Goal: Task Accomplishment & Management: Manage account settings

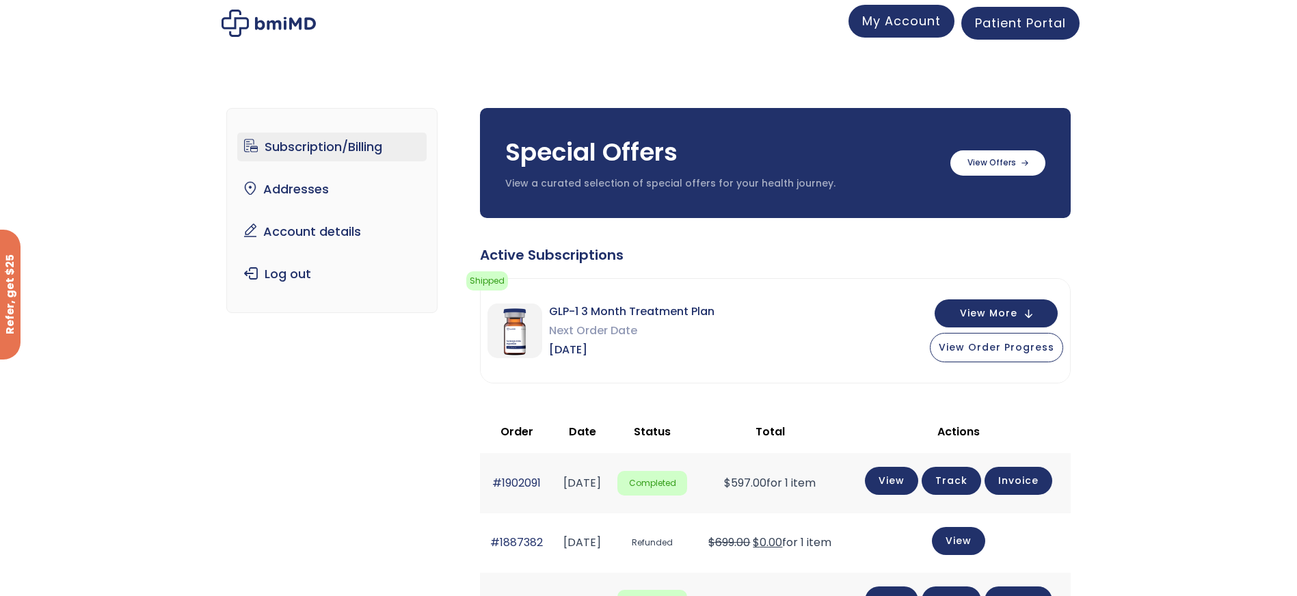
click at [898, 21] on span "My Account" at bounding box center [901, 20] width 79 height 17
click at [1043, 21] on span "Patient Portal" at bounding box center [1020, 20] width 91 height 17
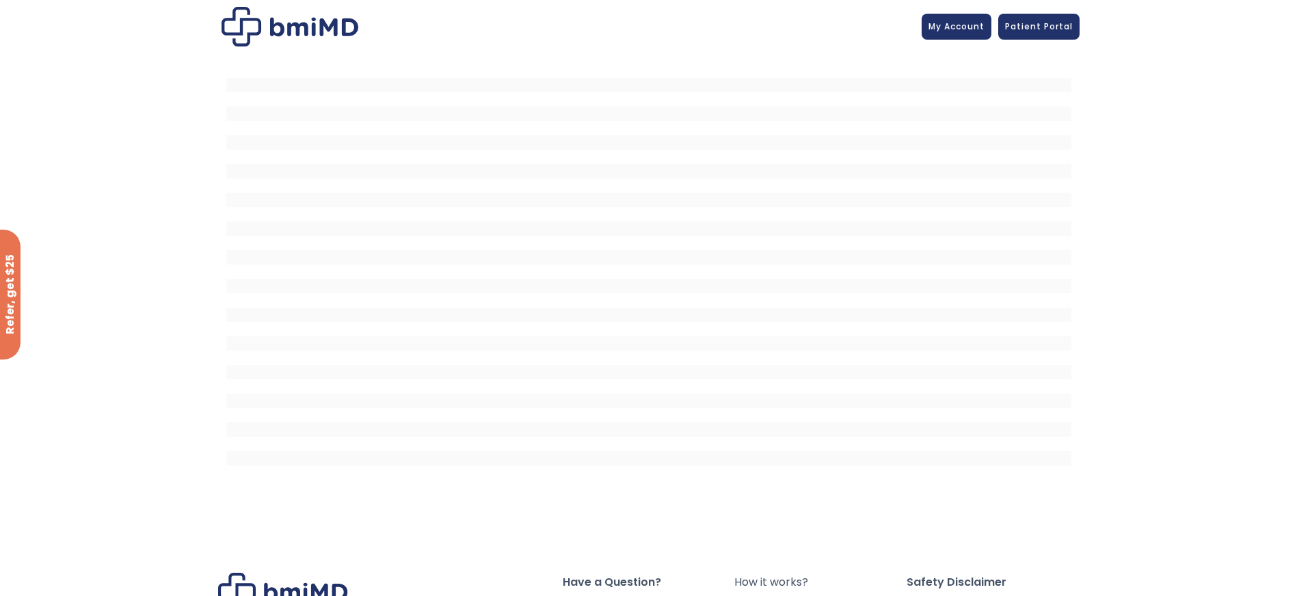
click at [958, 26] on span "My Account" at bounding box center [956, 27] width 56 height 12
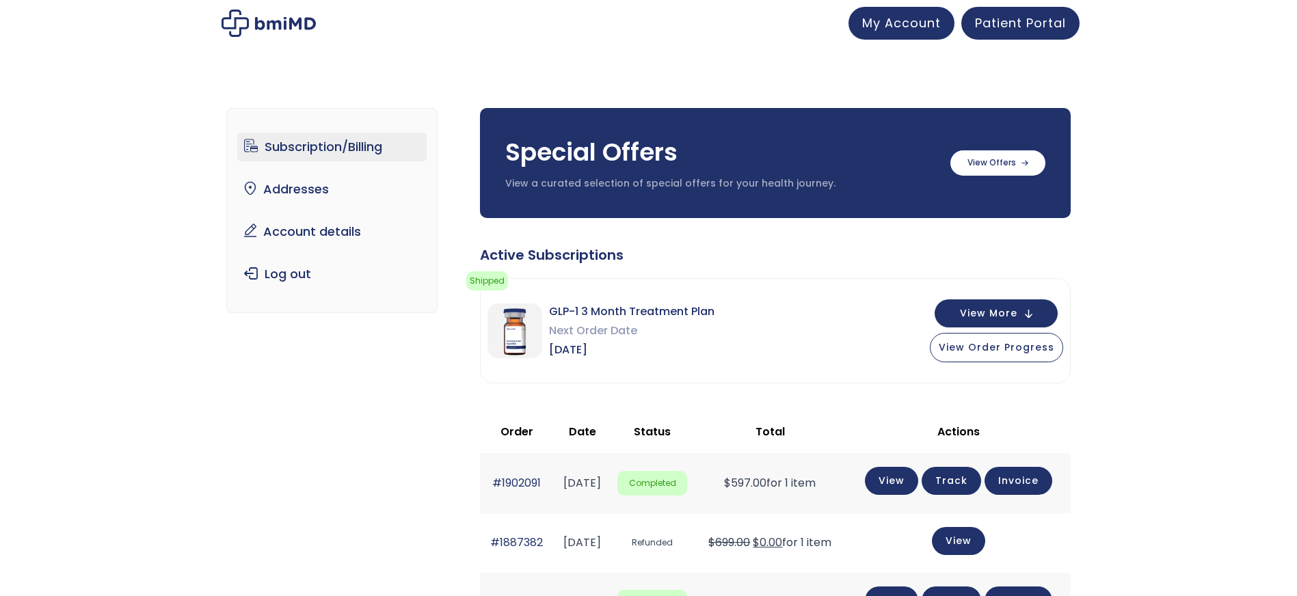
click at [959, 22] on div "My Account" at bounding box center [902, 23] width 120 height 33
click at [306, 145] on link "Subscription/Billing" at bounding box center [331, 147] width 189 height 29
click at [1027, 300] on button "View More" at bounding box center [996, 312] width 123 height 28
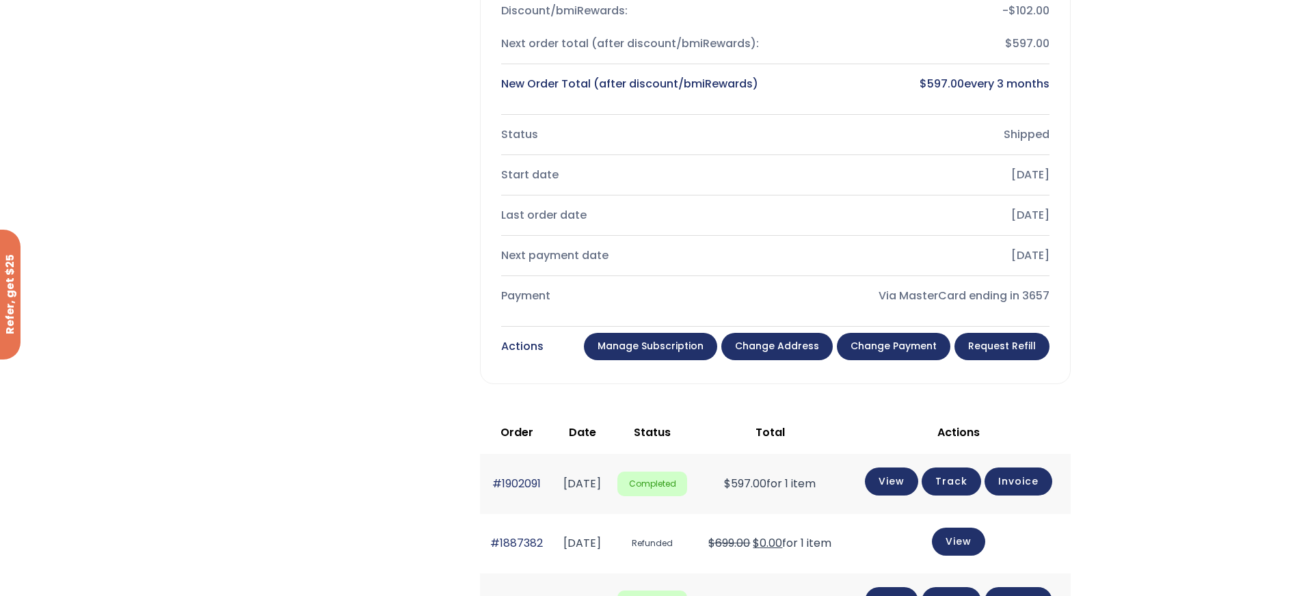
scroll to position [489, 0]
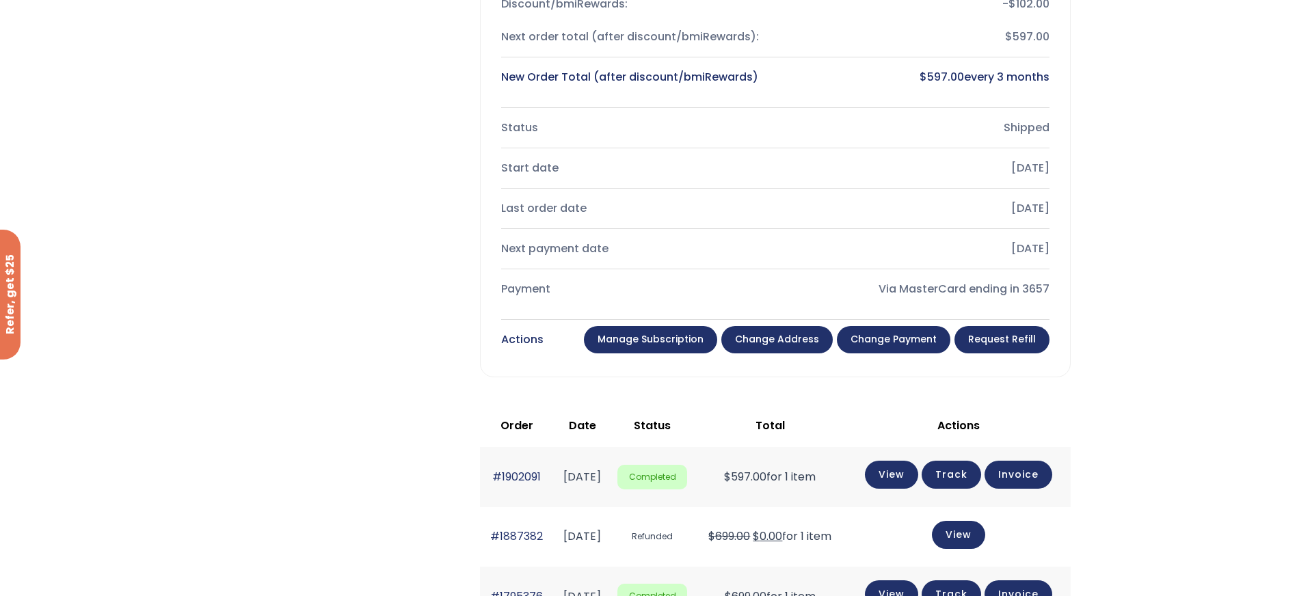
click at [667, 338] on link "Manage Subscription" at bounding box center [650, 339] width 133 height 27
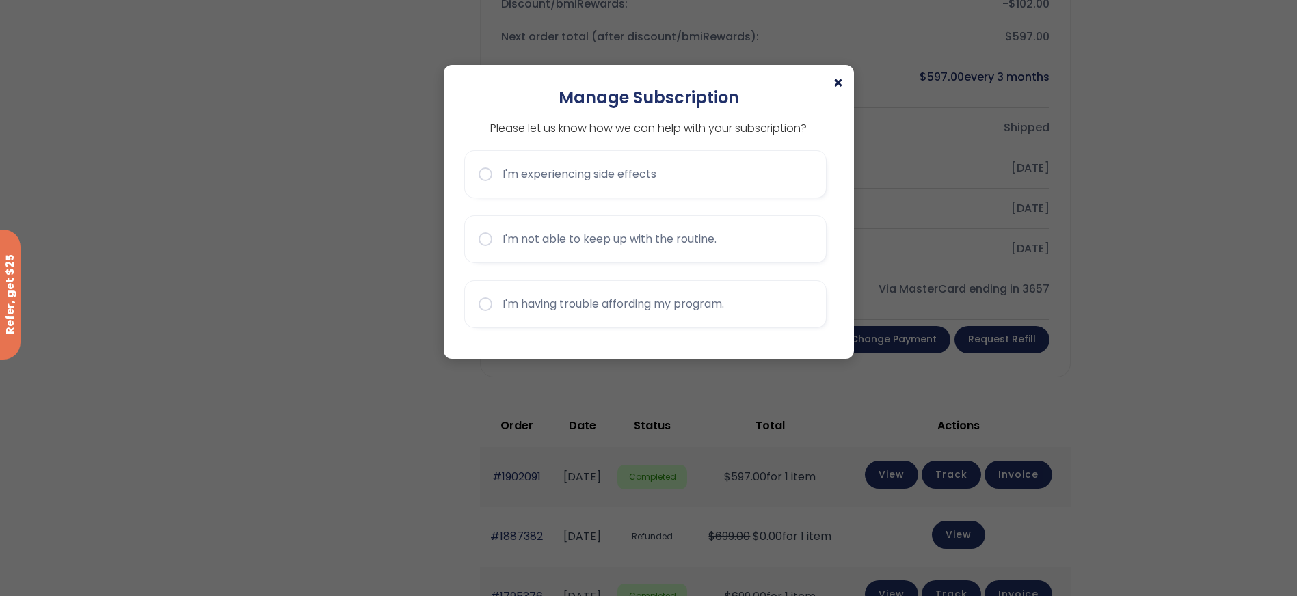
click at [840, 79] on span "×" at bounding box center [838, 83] width 11 height 16
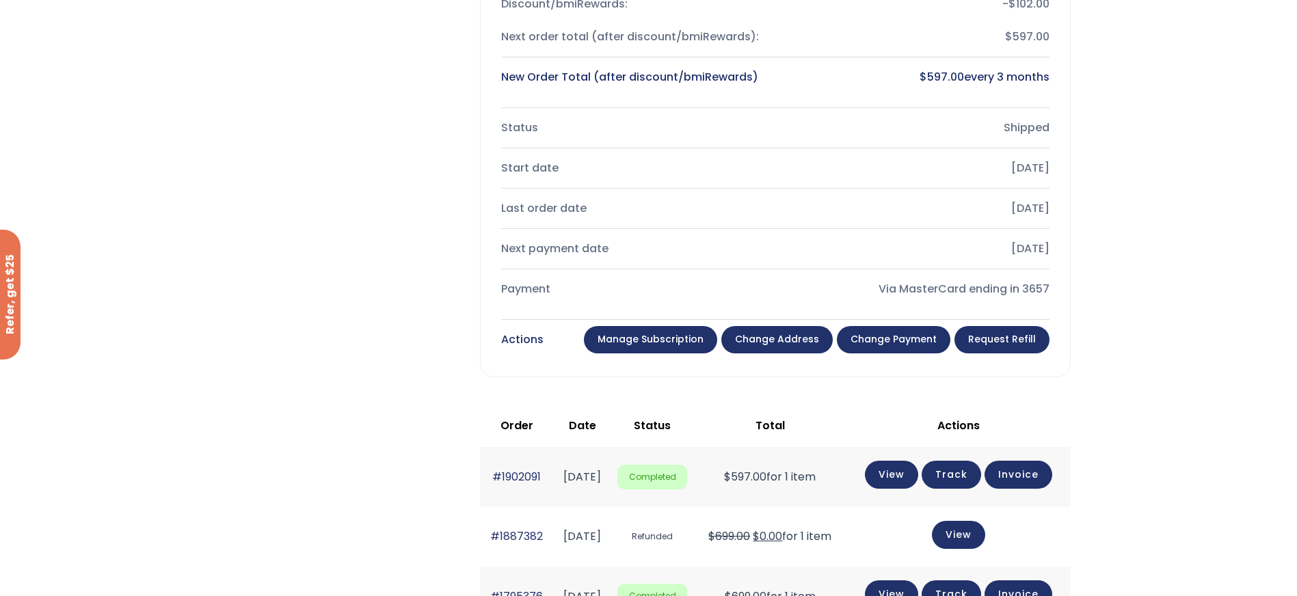
click at [645, 340] on link "Manage Subscription" at bounding box center [650, 339] width 133 height 27
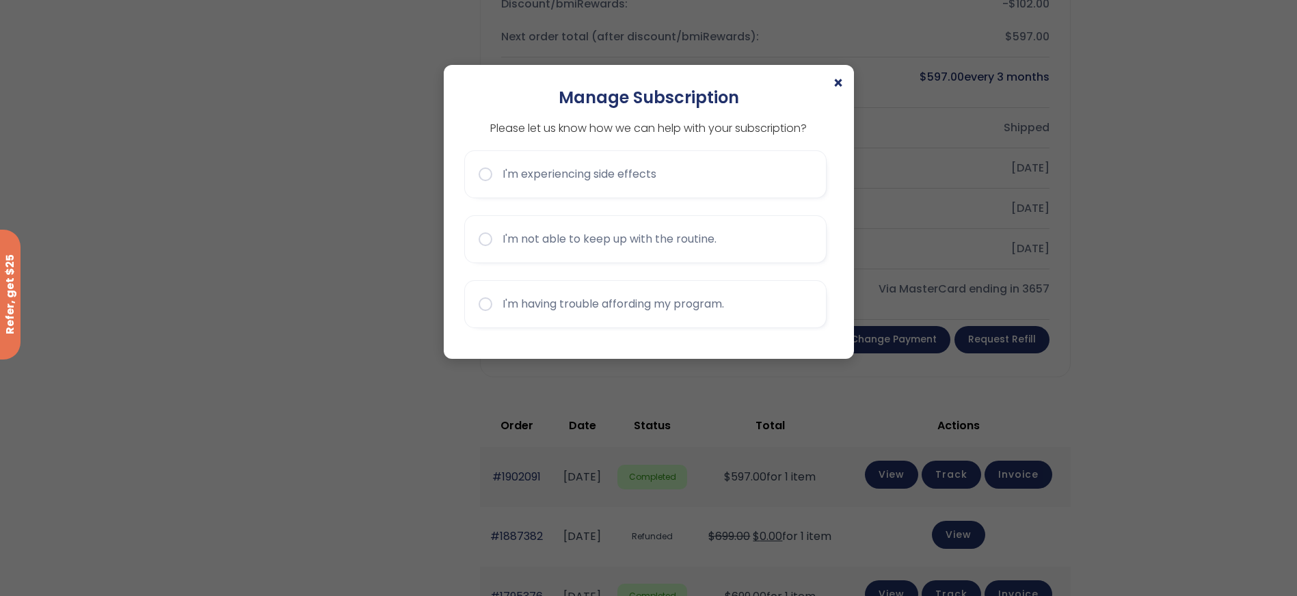
click at [831, 85] on h2 "Manage Subscription" at bounding box center [648, 97] width 369 height 24
click at [838, 77] on span "×" at bounding box center [838, 83] width 11 height 16
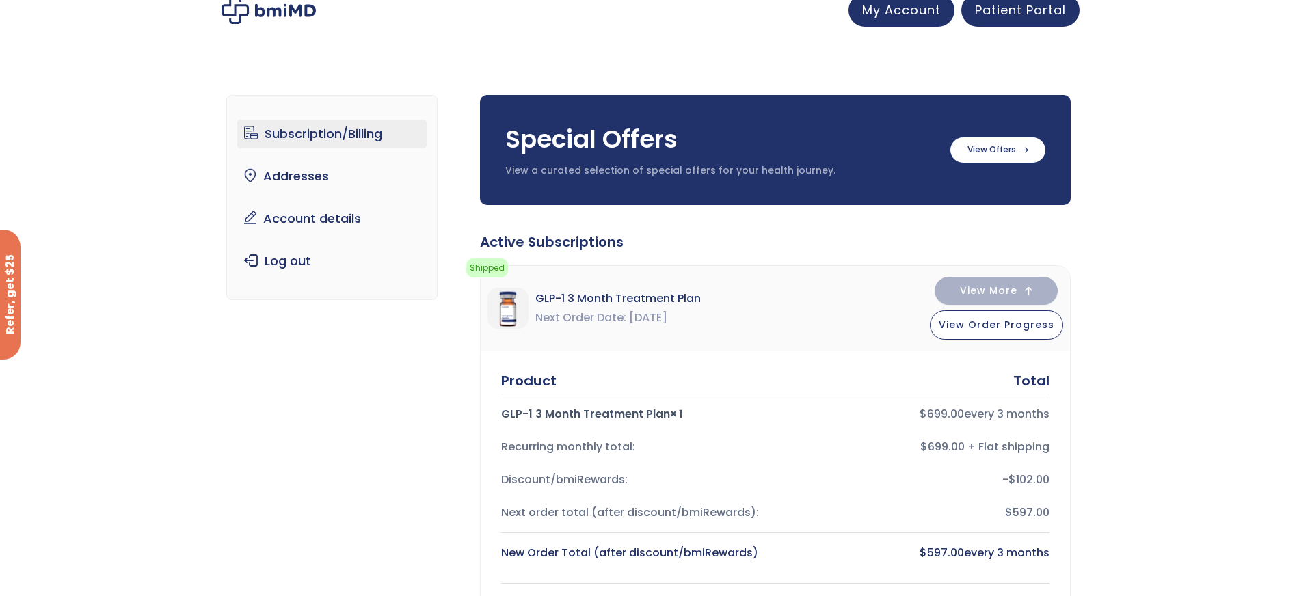
scroll to position [0, 0]
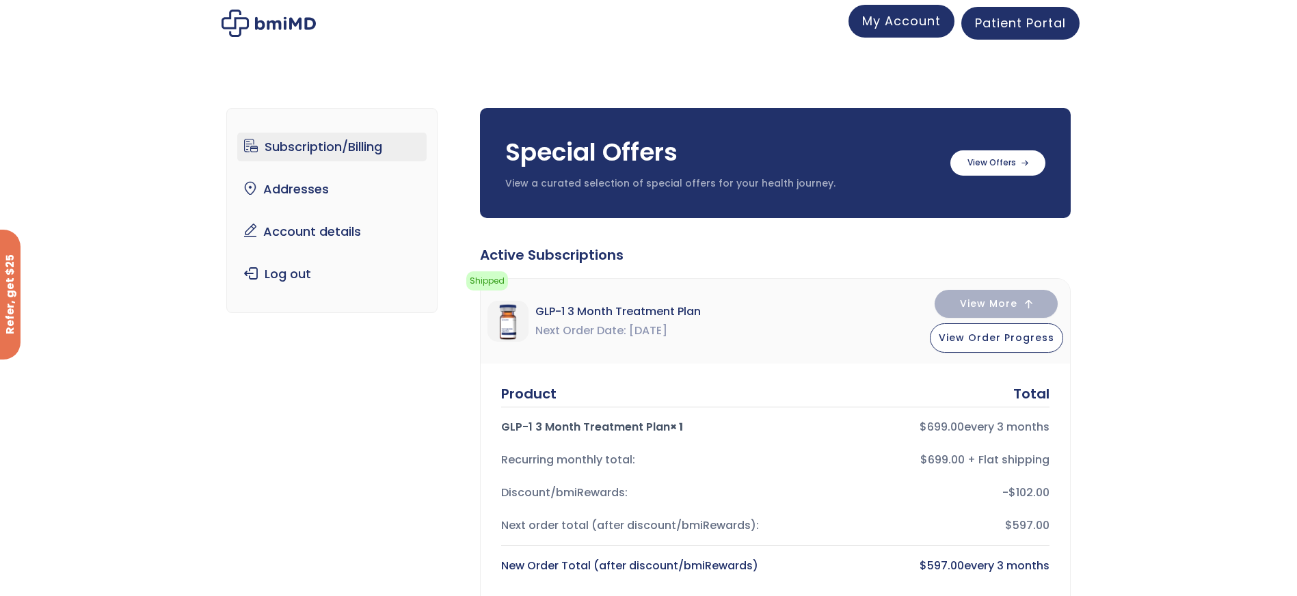
click at [930, 21] on span "My Account" at bounding box center [901, 20] width 79 height 17
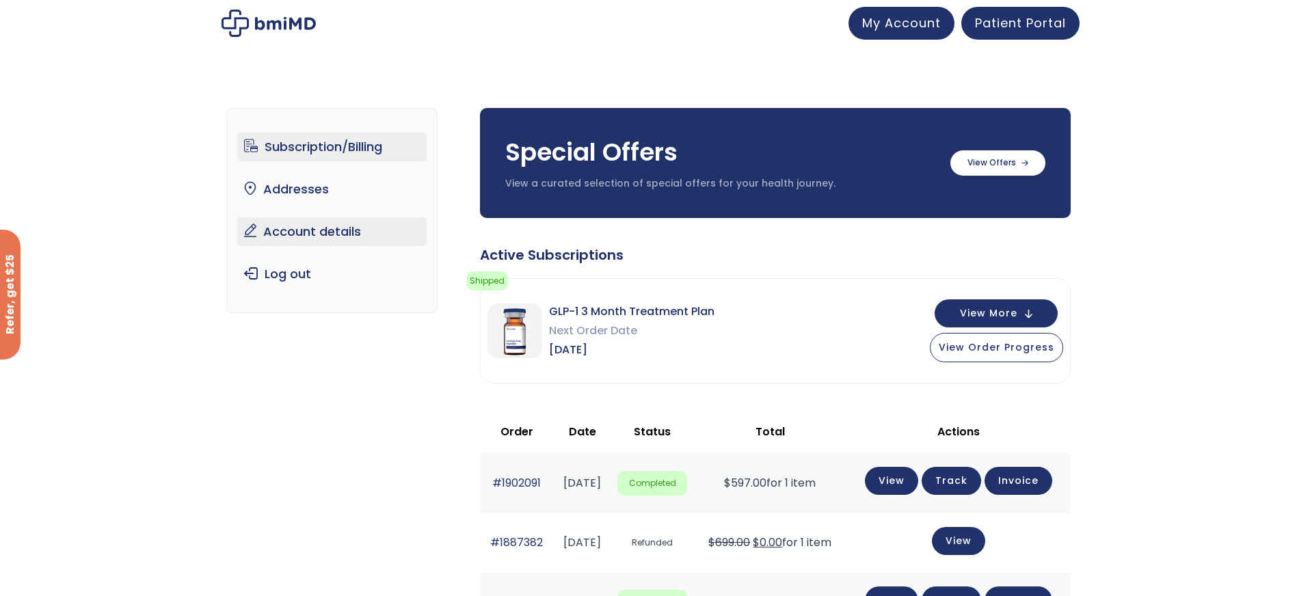
click at [363, 223] on link "Account details" at bounding box center [331, 231] width 189 height 29
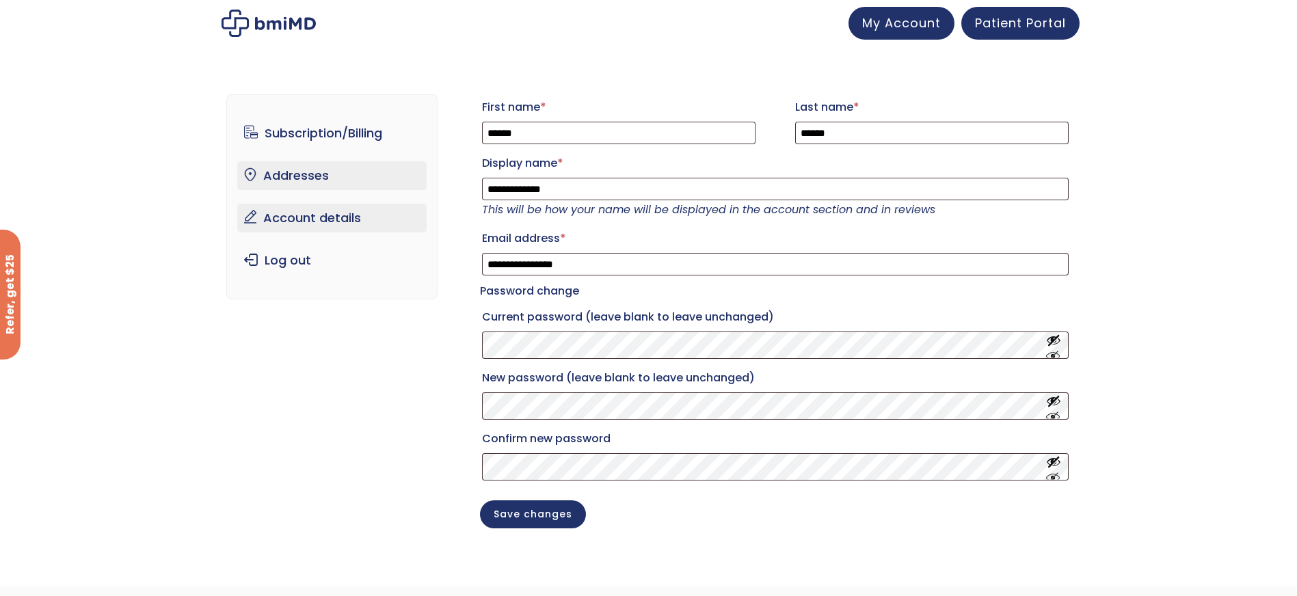
click at [280, 176] on link "Addresses" at bounding box center [331, 175] width 189 height 29
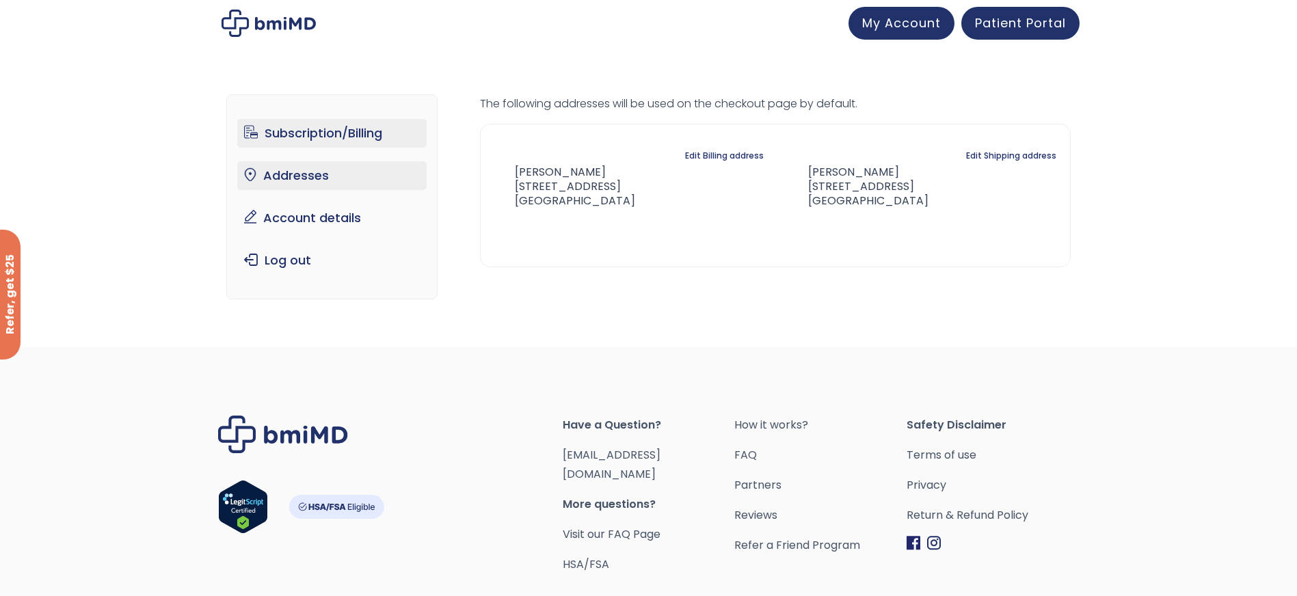
click at [314, 126] on link "Subscription/Billing" at bounding box center [331, 133] width 189 height 29
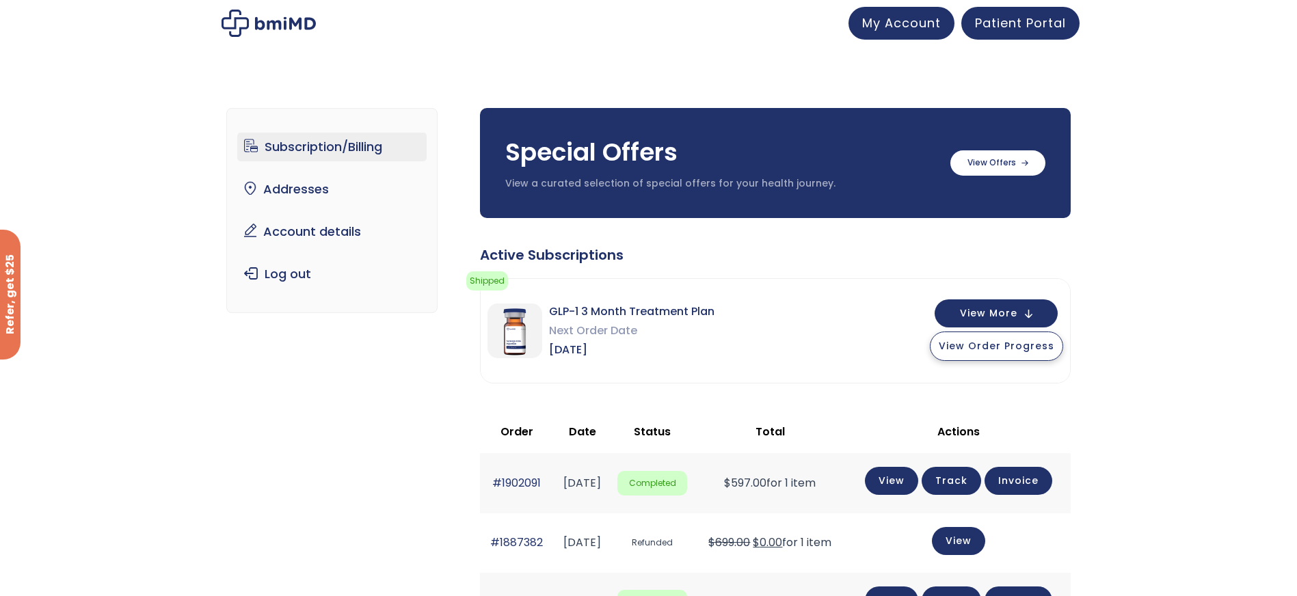
click at [1021, 338] on button "View Order Progress" at bounding box center [996, 346] width 133 height 29
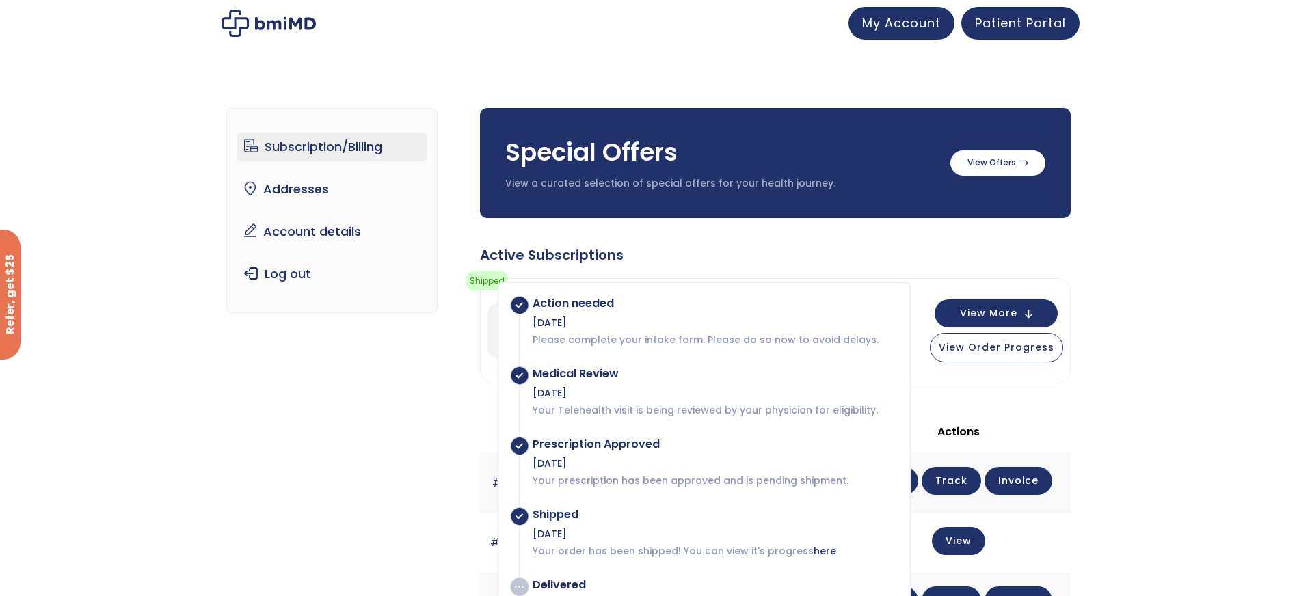
click at [310, 136] on link "Subscription/Billing" at bounding box center [331, 147] width 189 height 29
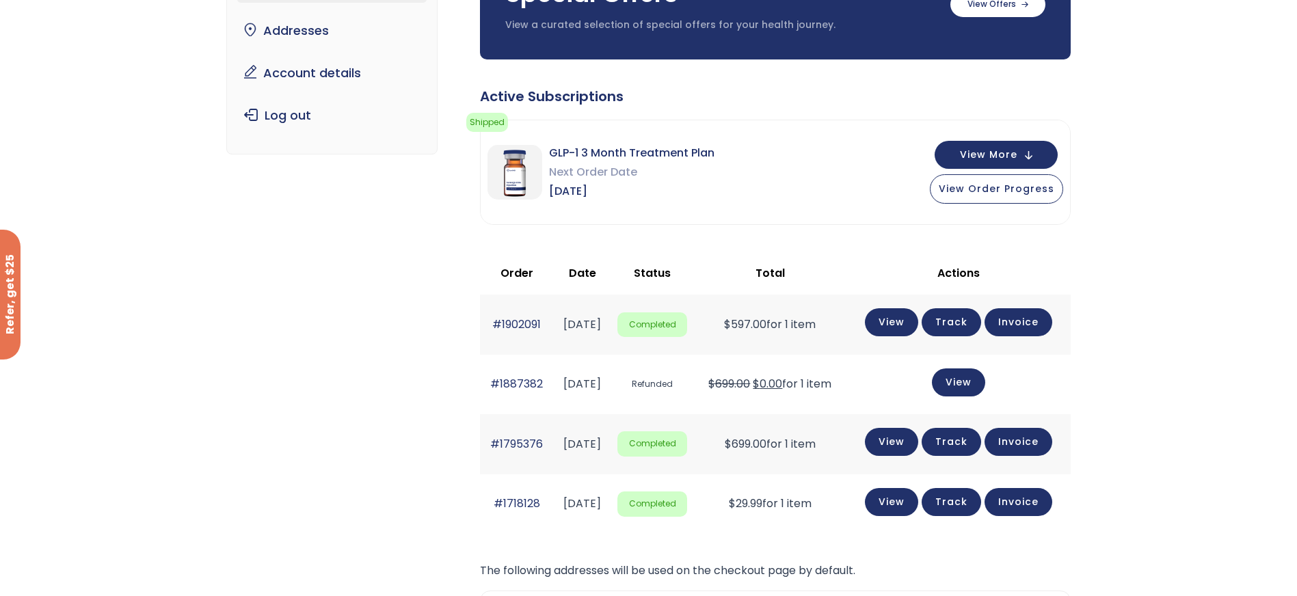
scroll to position [191, 0]
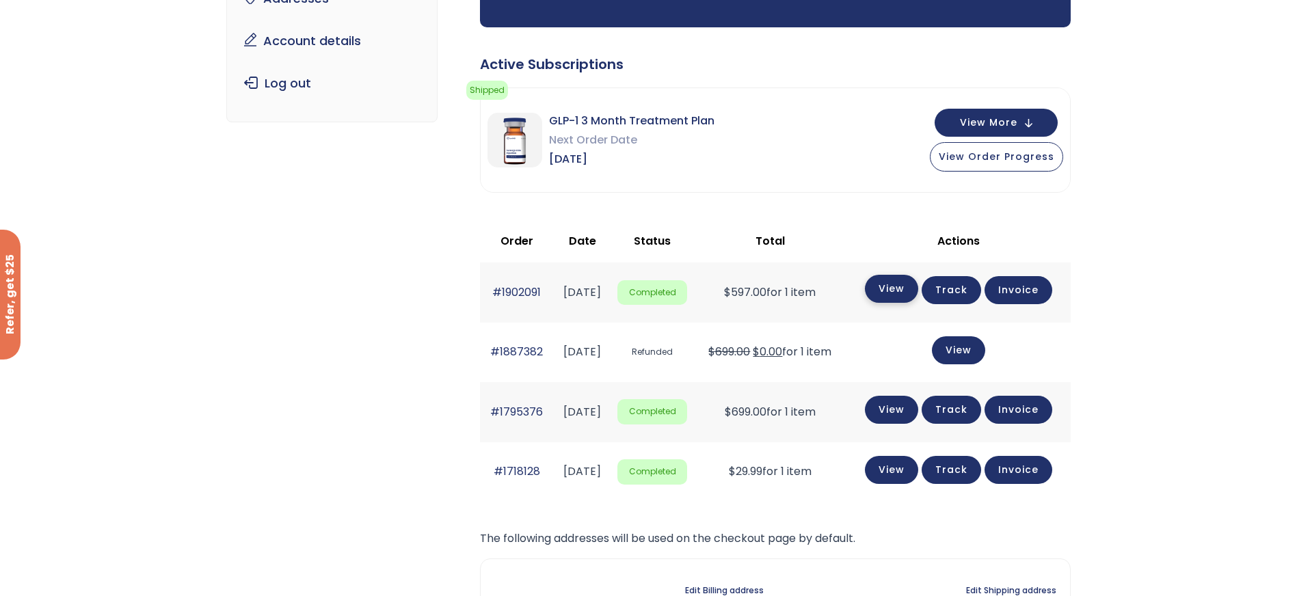
click at [902, 284] on link "View" at bounding box center [891, 289] width 53 height 28
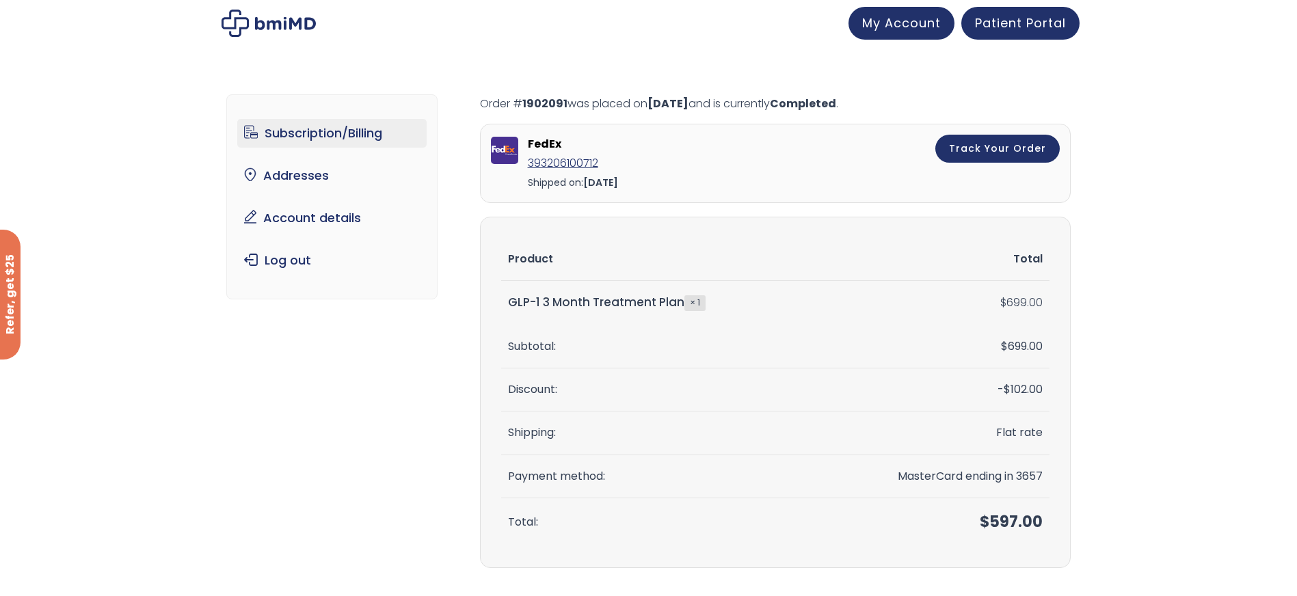
click at [285, 136] on link "Subscription/Billing" at bounding box center [331, 133] width 189 height 29
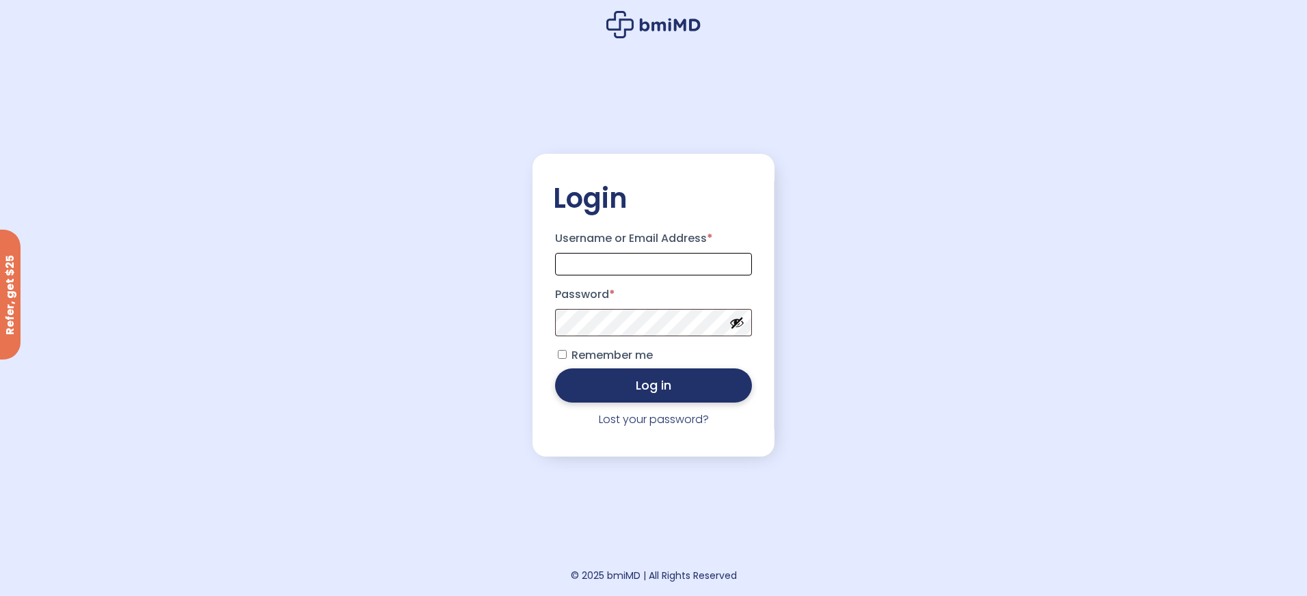
type input "**********"
click at [672, 396] on button "Log in" at bounding box center [653, 385] width 197 height 34
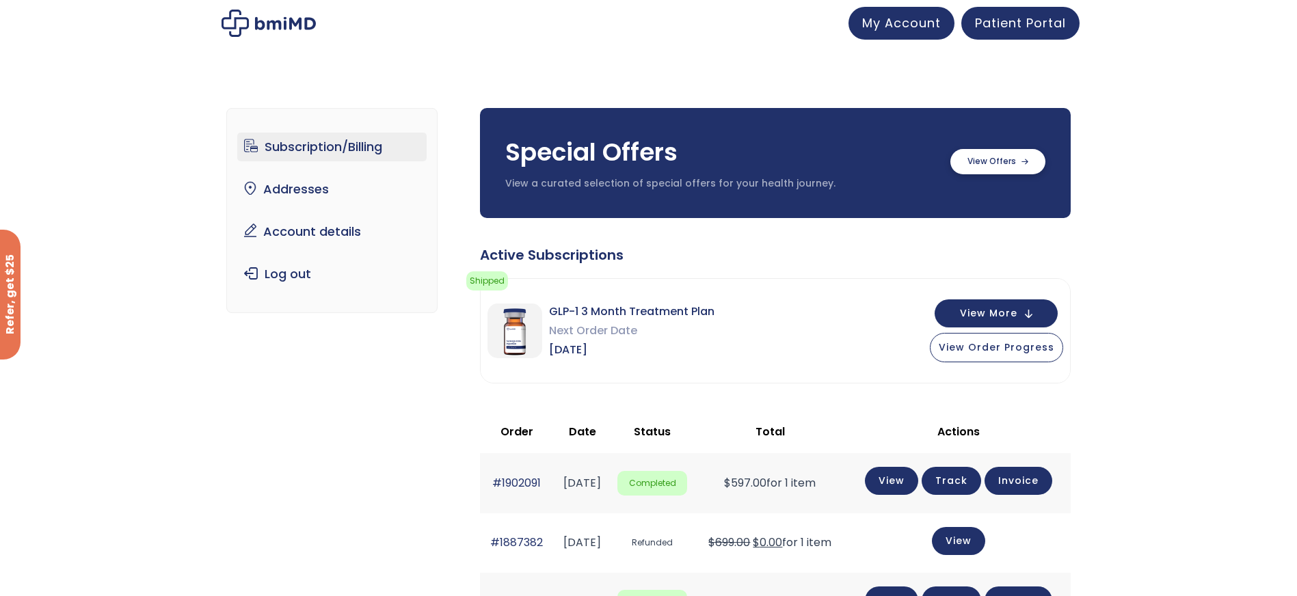
click at [1018, 161] on label at bounding box center [997, 161] width 95 height 25
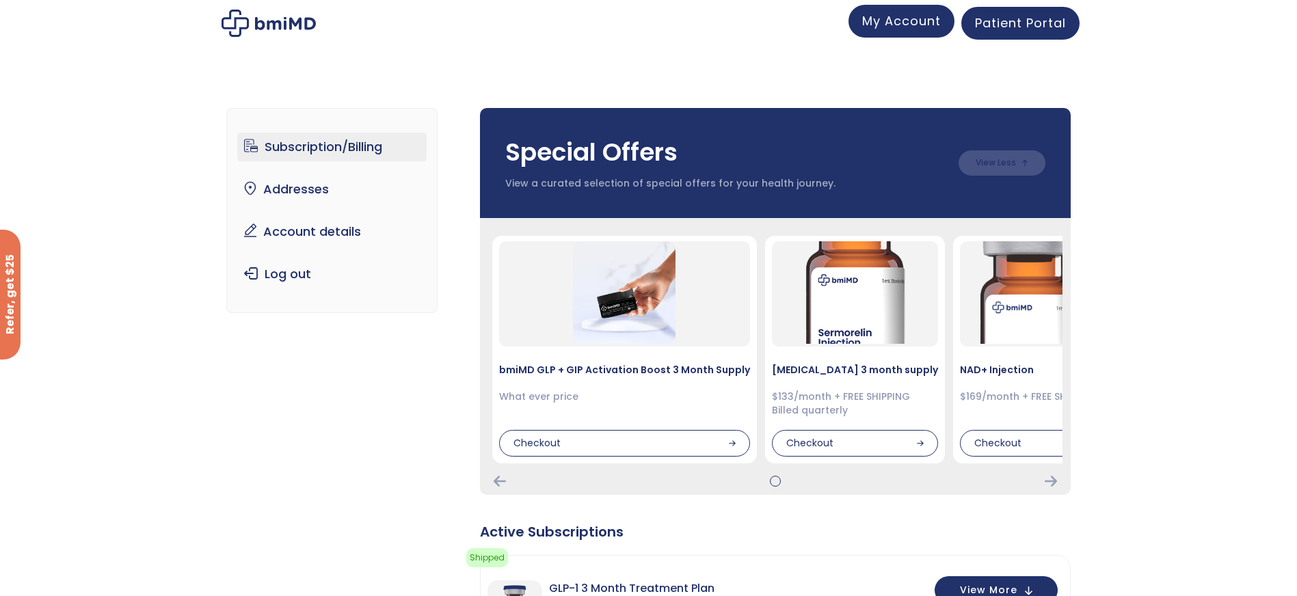
click at [896, 23] on span "My Account" at bounding box center [901, 20] width 79 height 17
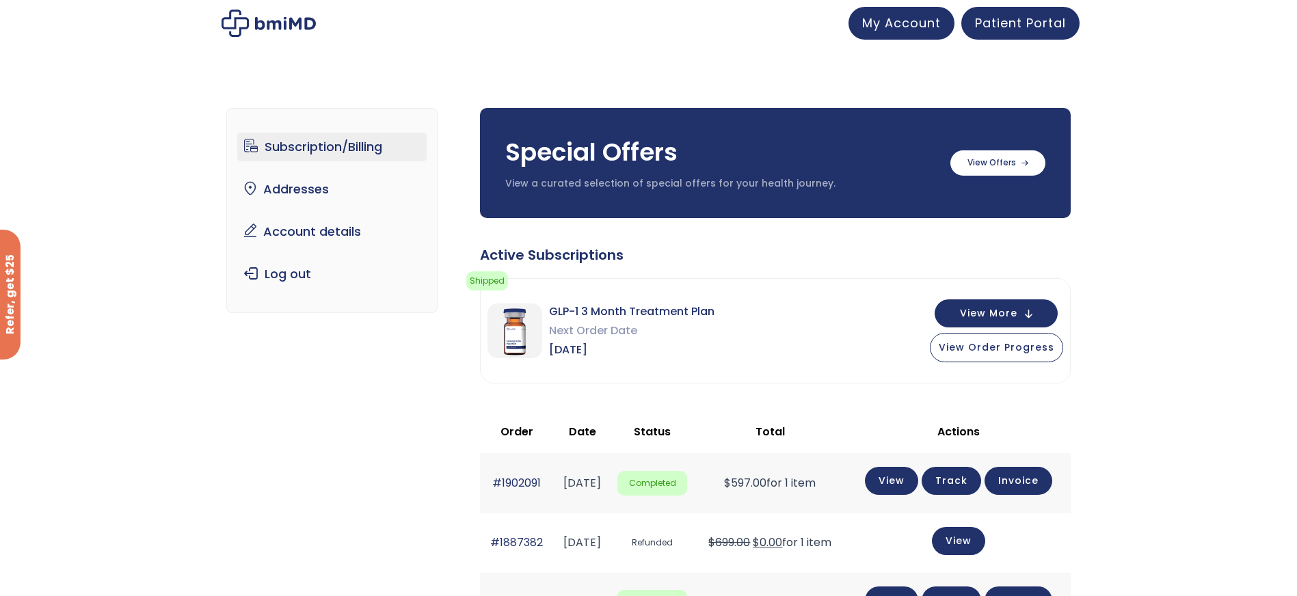
click at [310, 147] on link "Subscription/Billing" at bounding box center [331, 147] width 189 height 29
click at [1155, 192] on div "Subscription/Billing bmiRewards Addresses Account details Submit a Review Log o…" at bounding box center [648, 531] width 1297 height 900
click at [347, 144] on link "Subscription/Billing" at bounding box center [331, 147] width 189 height 29
click at [1041, 314] on button "View More" at bounding box center [996, 312] width 123 height 28
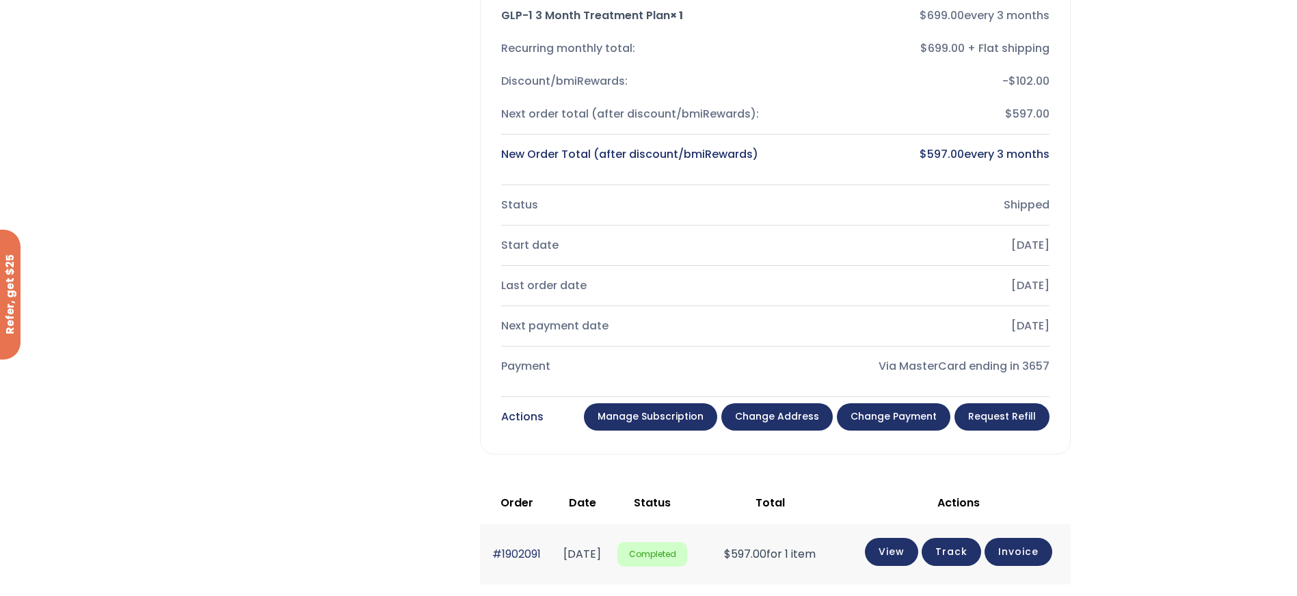
scroll to position [433, 0]
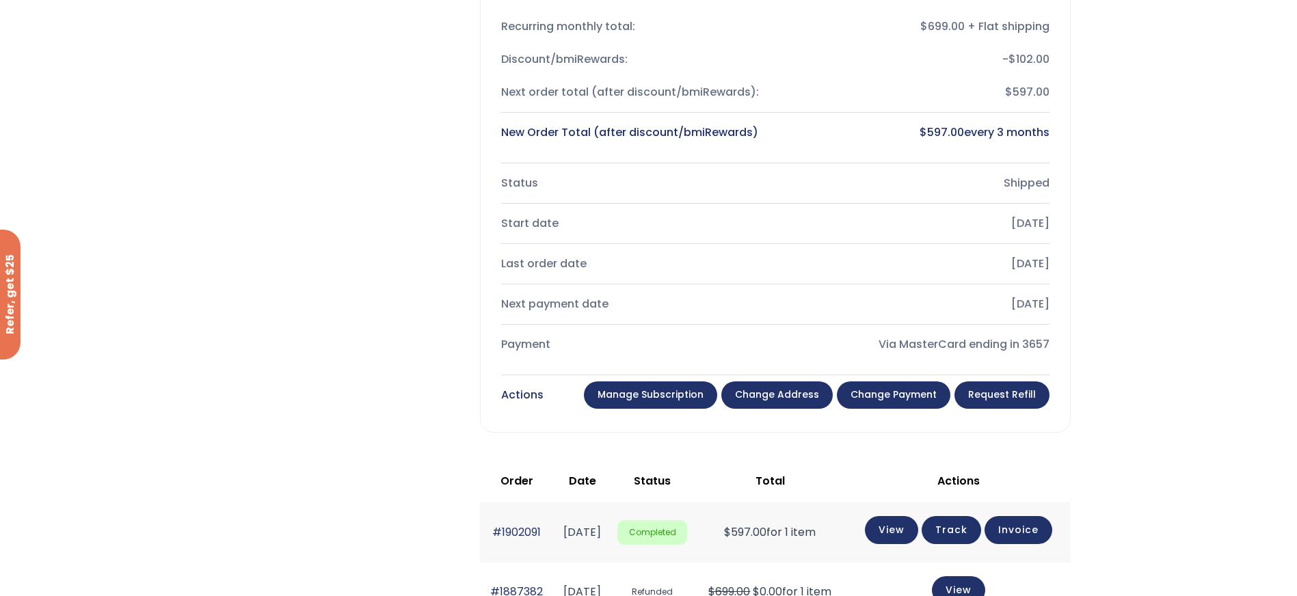
click at [654, 392] on link "Manage Subscription" at bounding box center [650, 394] width 133 height 27
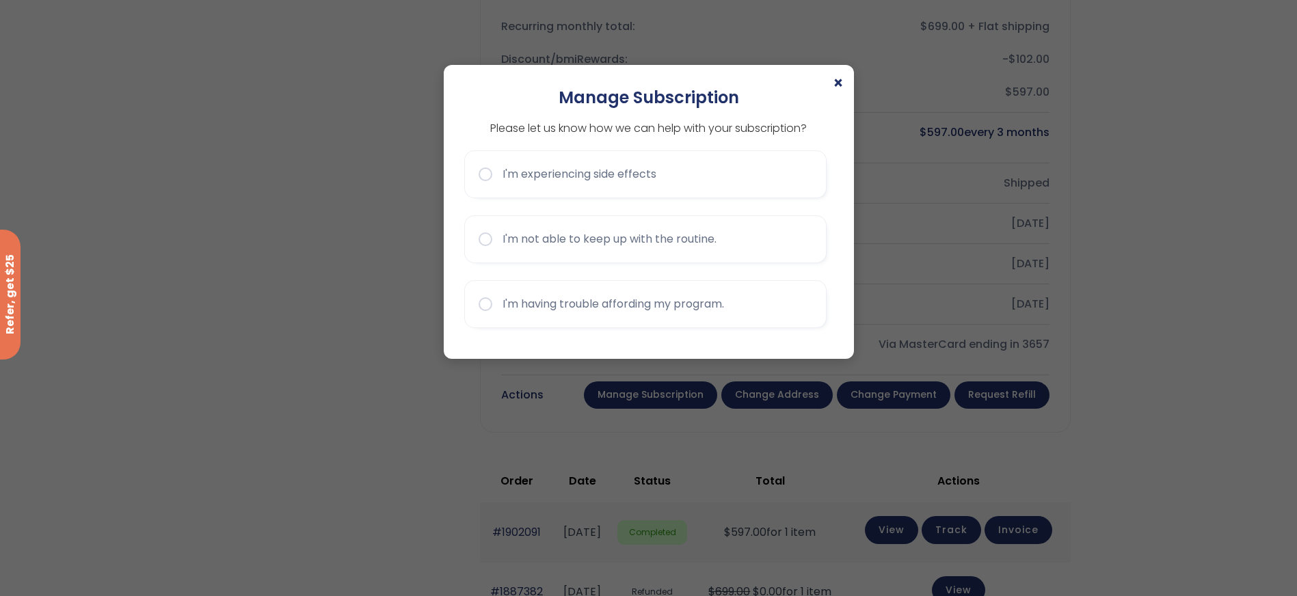
click at [906, 403] on div "× Manage Subscription Please let us know how we can help with your subscription…" at bounding box center [648, 298] width 1297 height 596
click at [904, 393] on div "× Manage Subscription Please let us know how we can help with your subscription…" at bounding box center [648, 298] width 1297 height 596
click at [854, 83] on div "× Manage Subscription Please let us know how we can help with your subscription…" at bounding box center [648, 298] width 1297 height 596
click at [848, 83] on div "× Manage Subscription Please let us know how we can help with your subscription…" at bounding box center [649, 212] width 410 height 295
click at [834, 75] on span "×" at bounding box center [838, 83] width 11 height 16
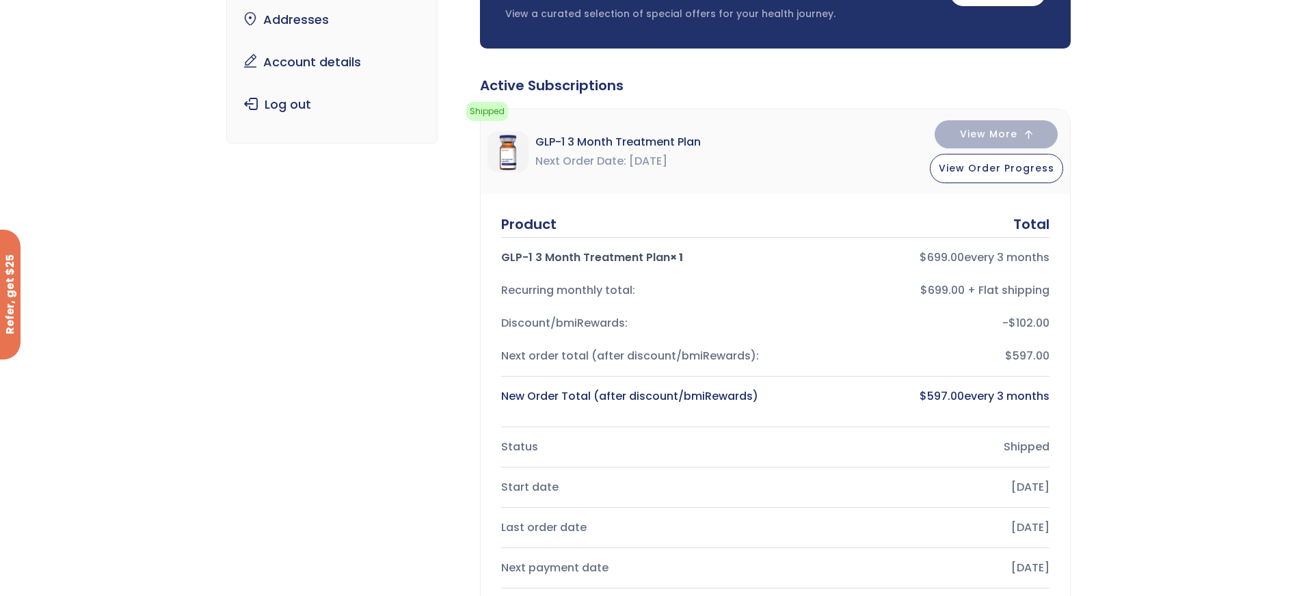
scroll to position [0, 0]
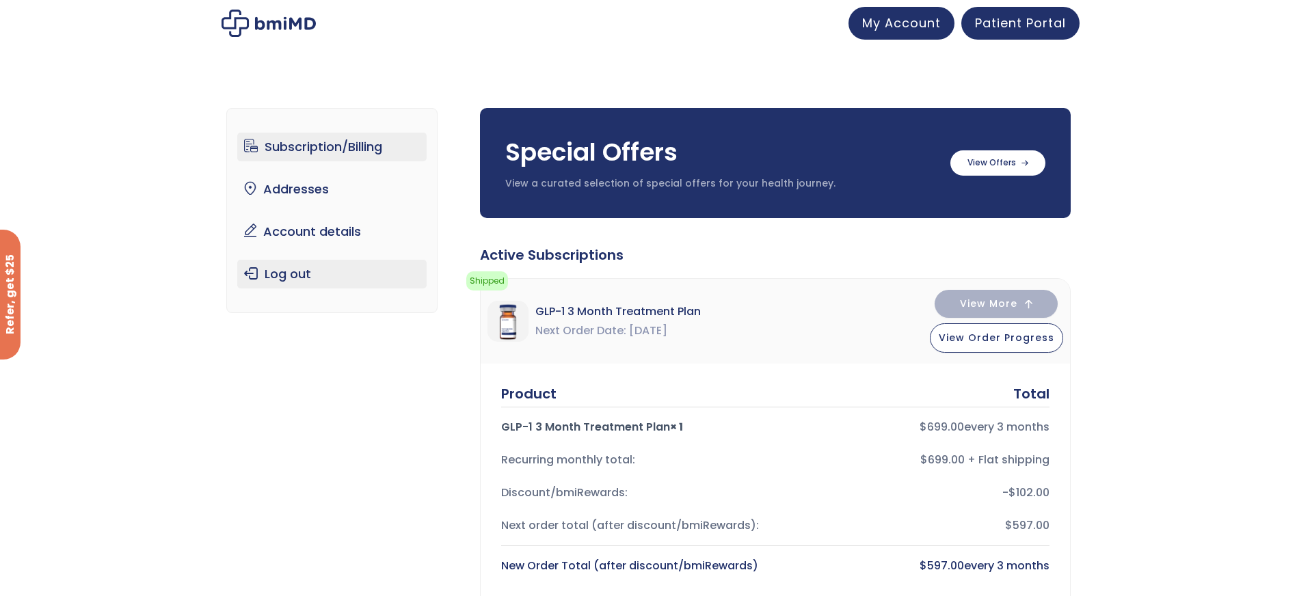
click at [273, 269] on link "Log out" at bounding box center [331, 274] width 189 height 29
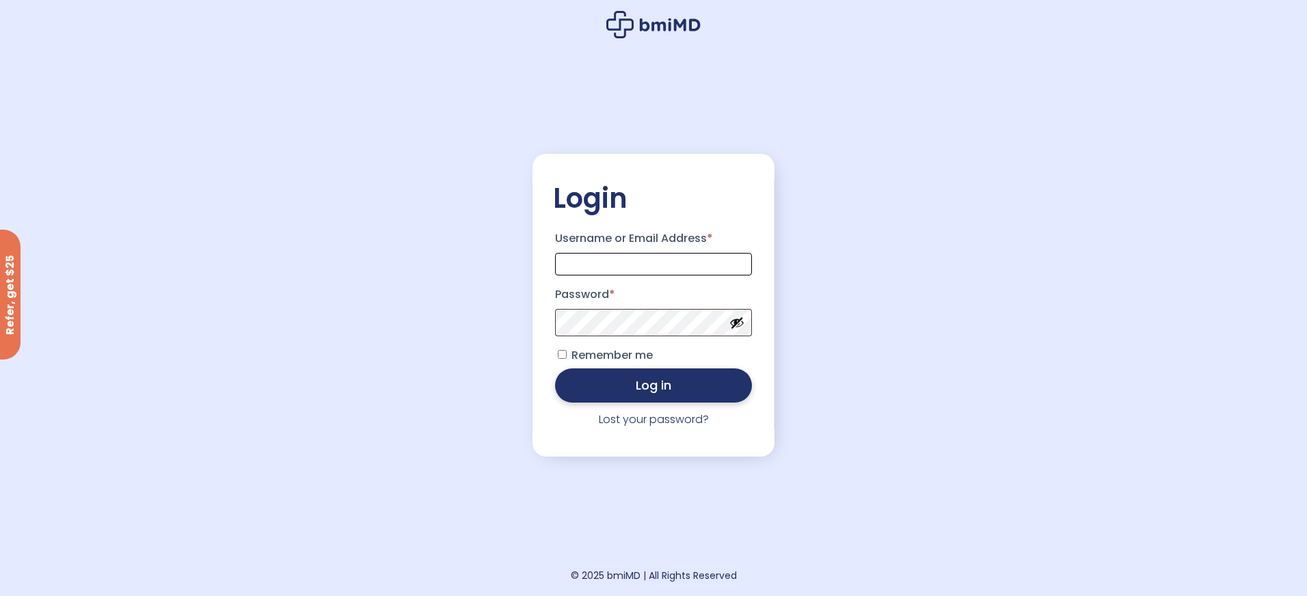
type input "**********"
click at [704, 384] on button "Log in" at bounding box center [653, 385] width 197 height 34
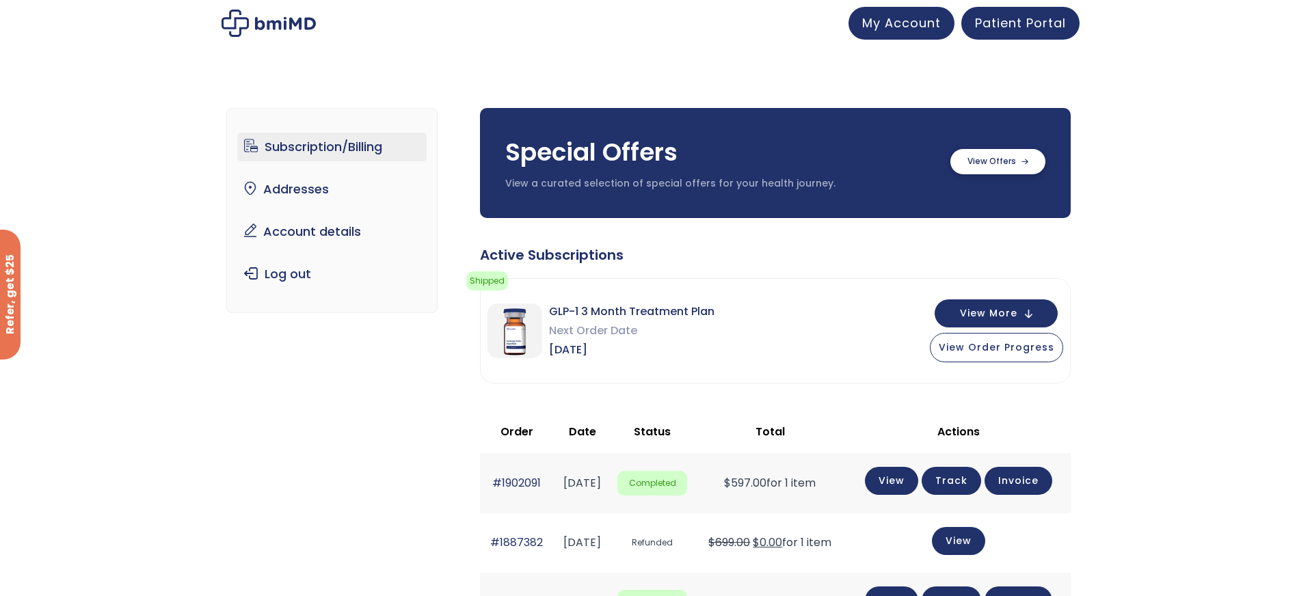
click at [996, 160] on label at bounding box center [997, 161] width 95 height 25
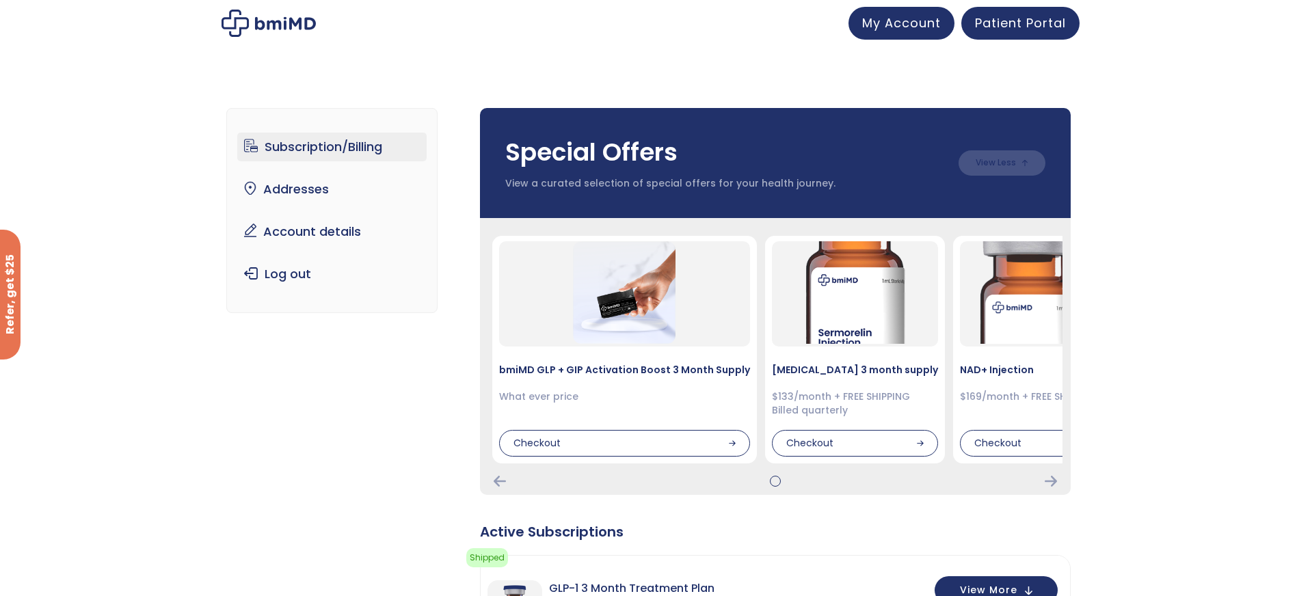
click at [1058, 481] on div at bounding box center [775, 481] width 574 height 11
click at [507, 479] on div at bounding box center [775, 481] width 574 height 11
click at [346, 154] on link "Subscription/Billing" at bounding box center [331, 147] width 189 height 29
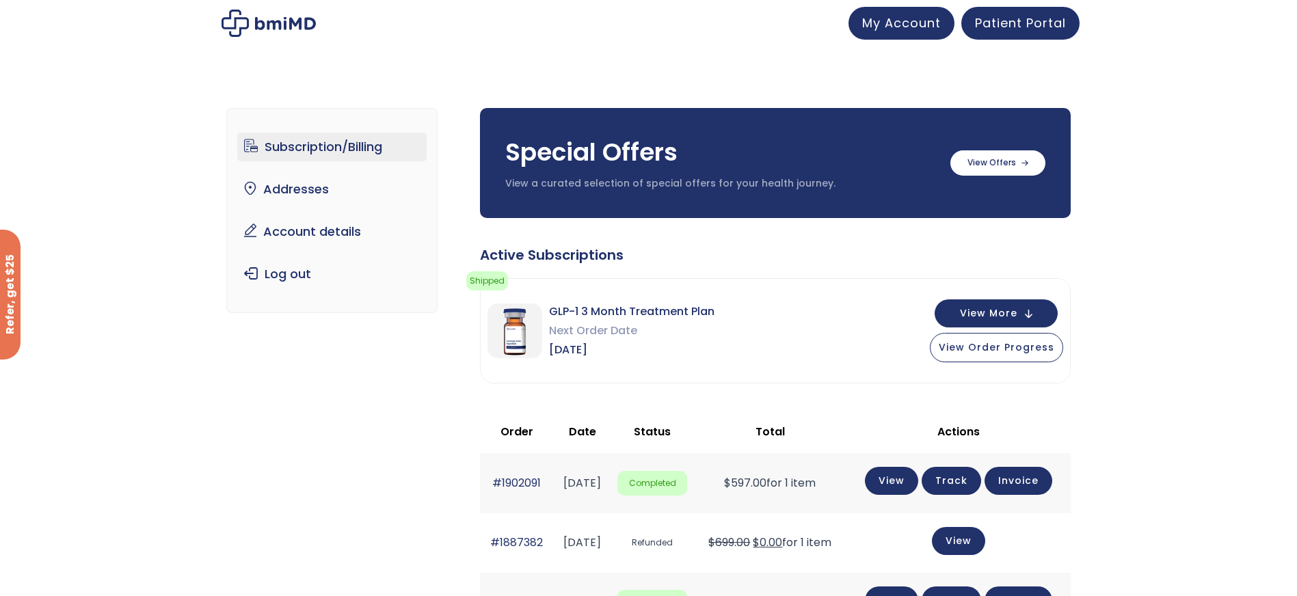
click at [328, 232] on link "Account details" at bounding box center [331, 231] width 189 height 29
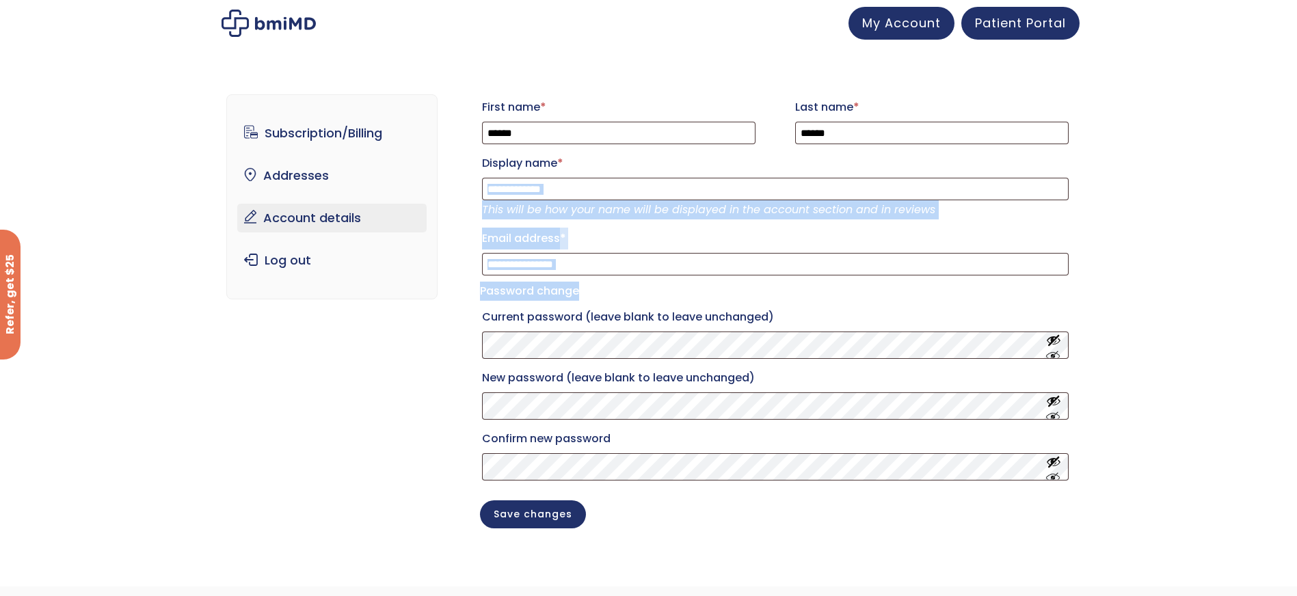
drag, startPoint x: 1296, startPoint y: 200, endPoint x: 1294, endPoint y: 295, distance: 95.0
click at [1294, 295] on div "**********" at bounding box center [648, 327] width 1297 height 520
click at [291, 139] on link "Subscription/Billing" at bounding box center [331, 133] width 189 height 29
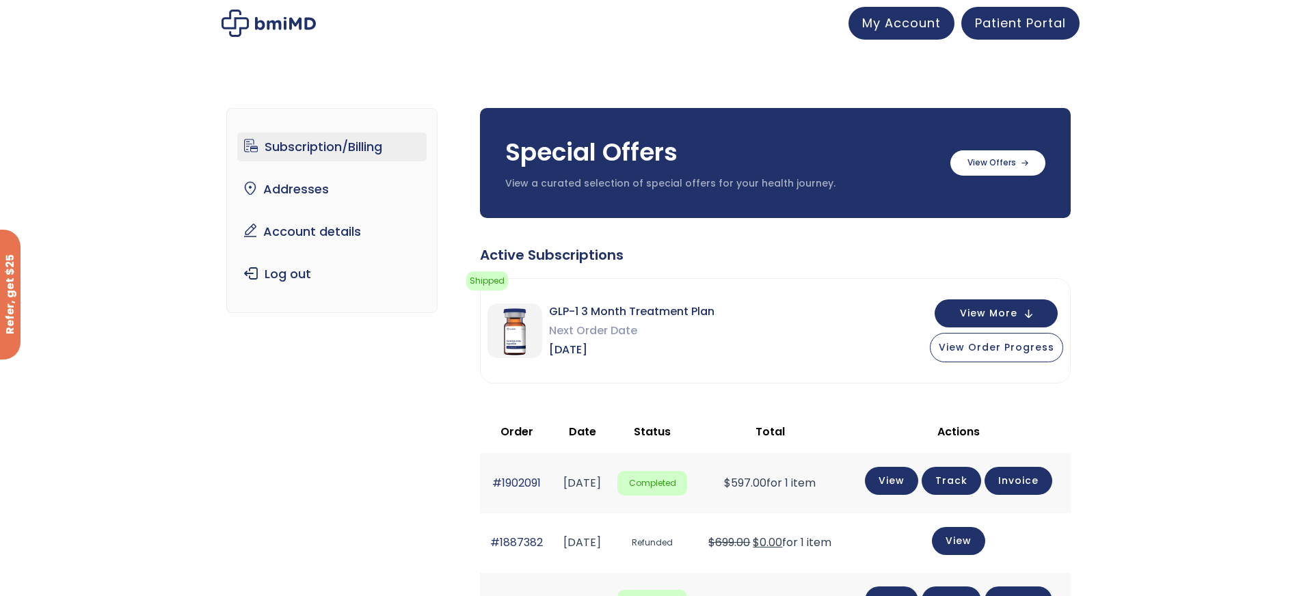
click at [318, 143] on link "Subscription/Billing" at bounding box center [331, 147] width 189 height 29
click at [356, 146] on link "Subscription/Billing" at bounding box center [331, 147] width 189 height 29
click at [281, 139] on link "Subscription/Billing" at bounding box center [331, 147] width 189 height 29
click at [664, 290] on link "here" at bounding box center [670, 288] width 23 height 14
click at [887, 21] on span "My Account" at bounding box center [901, 20] width 79 height 17
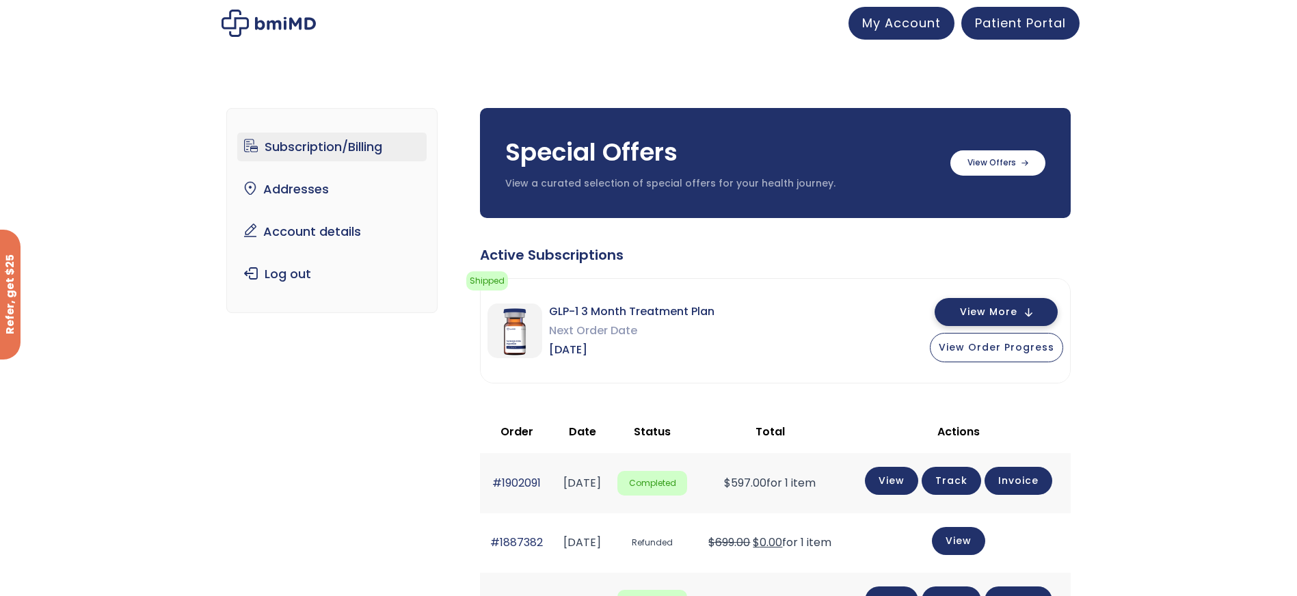
click at [1036, 305] on button "View More" at bounding box center [996, 312] width 123 height 28
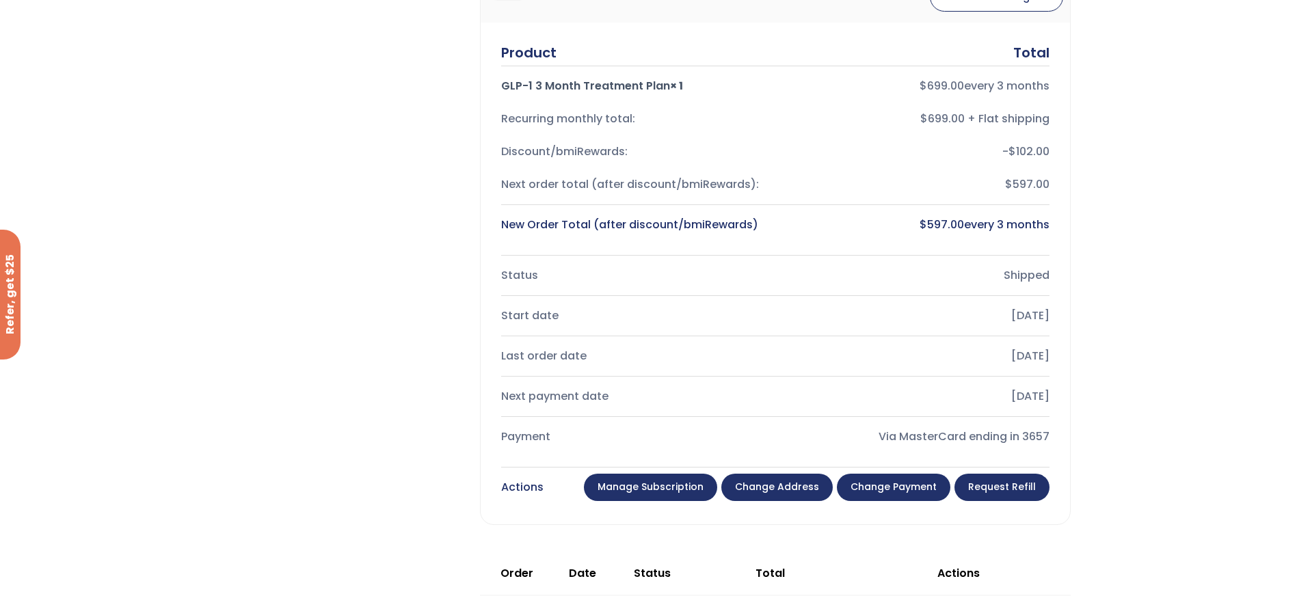
scroll to position [346, 0]
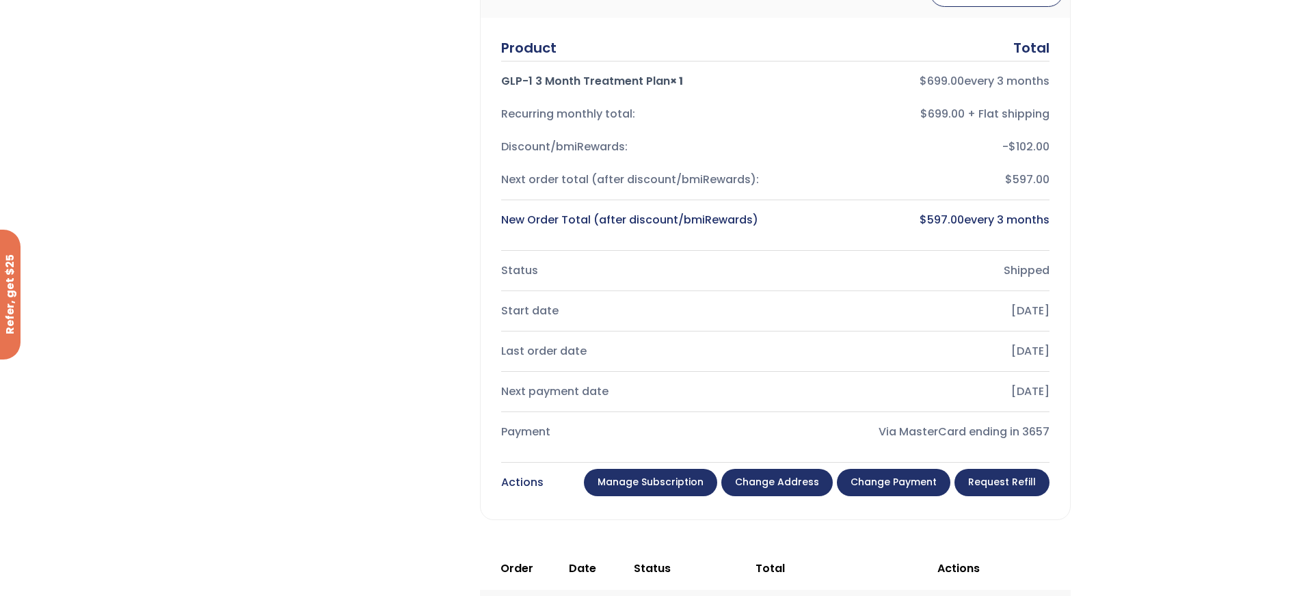
click at [617, 480] on link "Manage Subscription" at bounding box center [650, 482] width 133 height 27
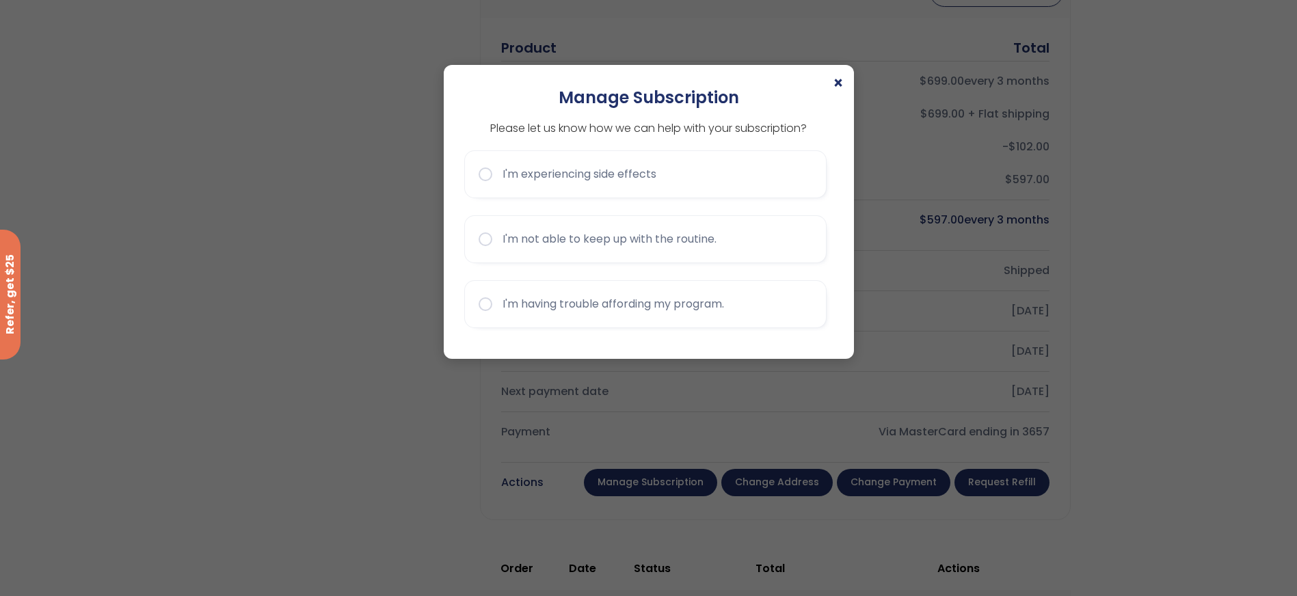
click at [617, 480] on div "× Manage Subscription Please let us know how we can help with your subscription…" at bounding box center [648, 298] width 1297 height 596
click at [839, 77] on span "×" at bounding box center [838, 83] width 11 height 16
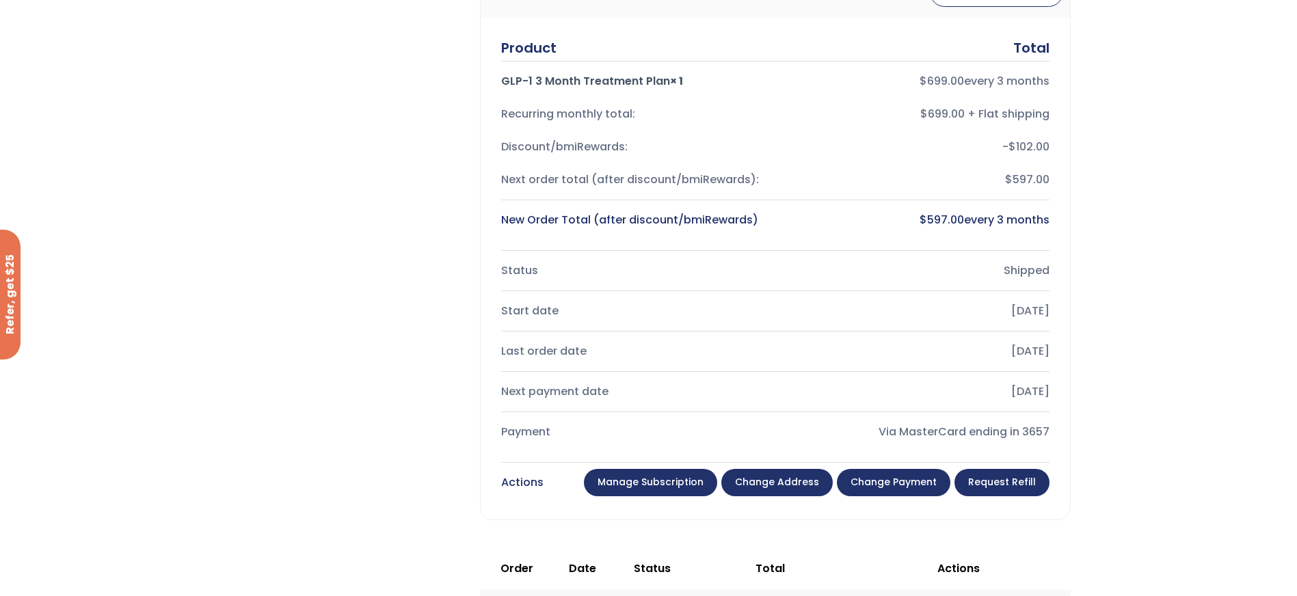
click at [645, 477] on link "Manage Subscription" at bounding box center [650, 482] width 133 height 27
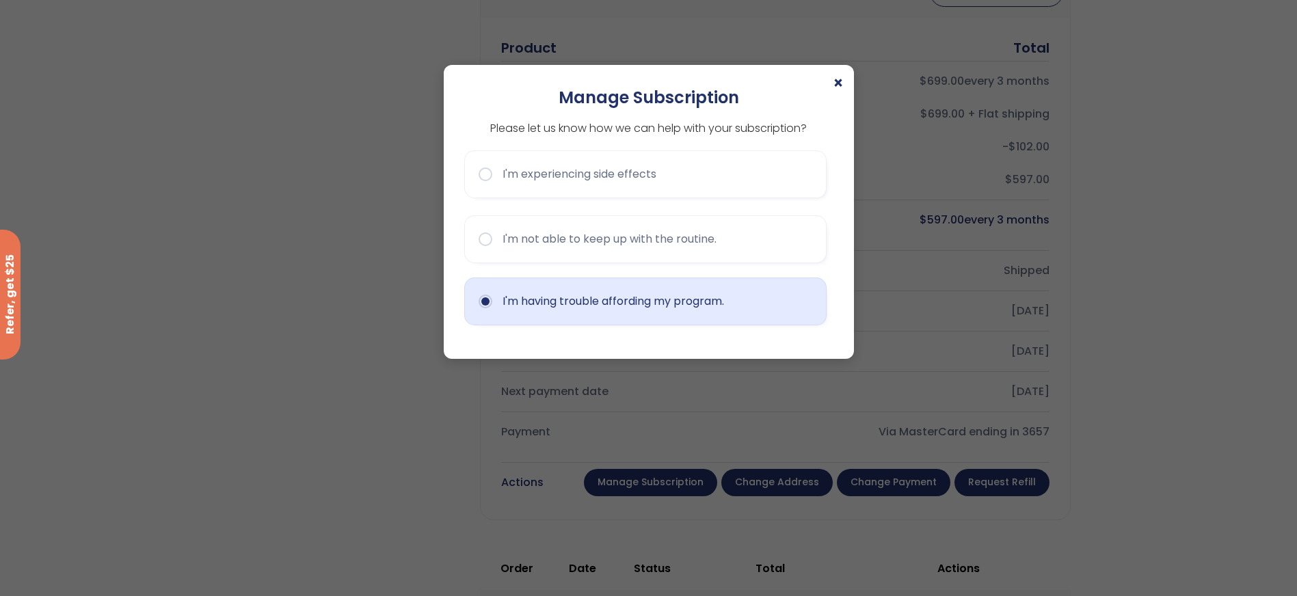
click at [648, 310] on button "I'm having trouble affording my program." at bounding box center [645, 302] width 362 height 48
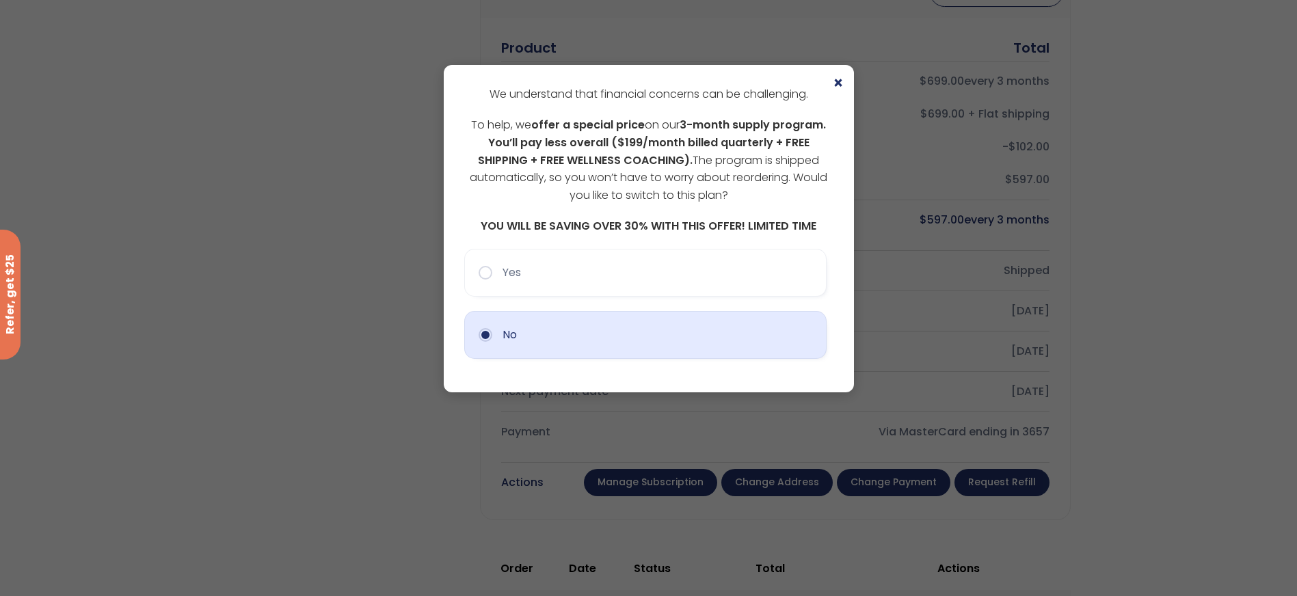
click at [479, 332] on button "No" at bounding box center [645, 335] width 362 height 48
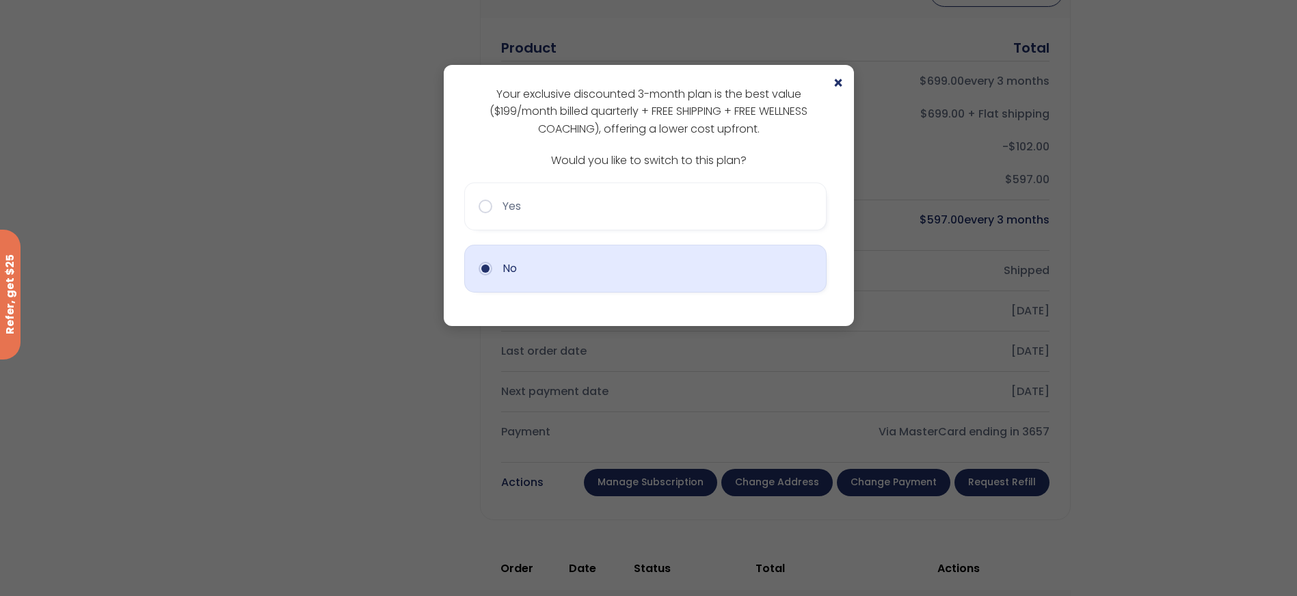
click at [493, 263] on button "No" at bounding box center [645, 269] width 362 height 48
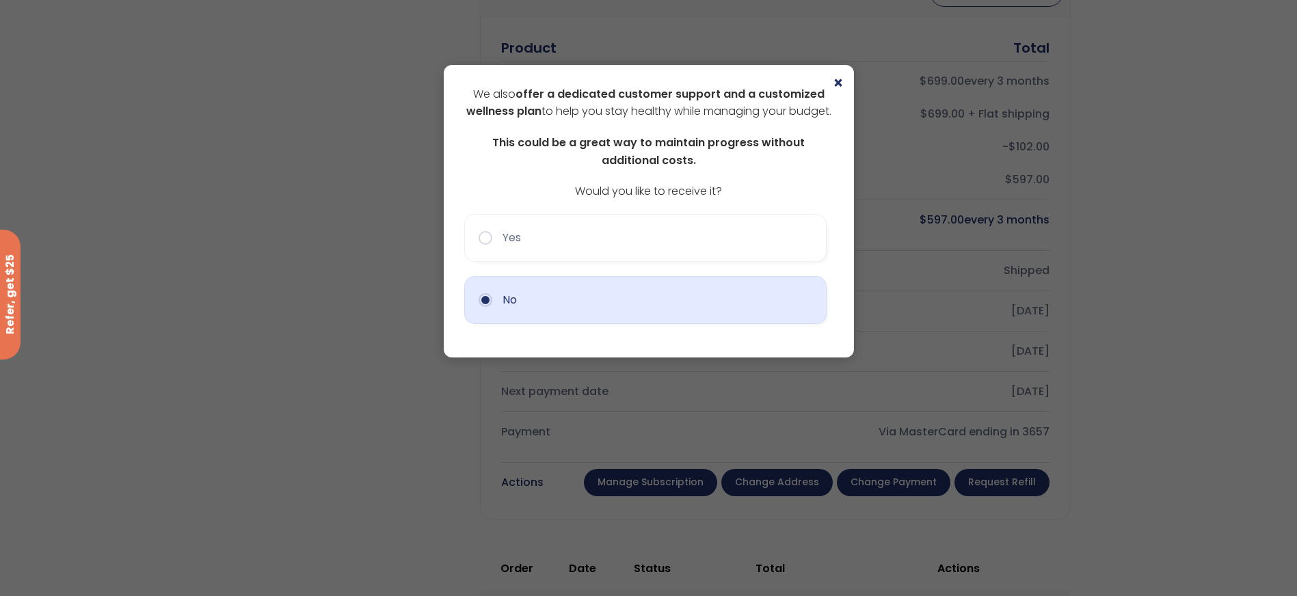
click at [496, 323] on button "No" at bounding box center [645, 300] width 362 height 48
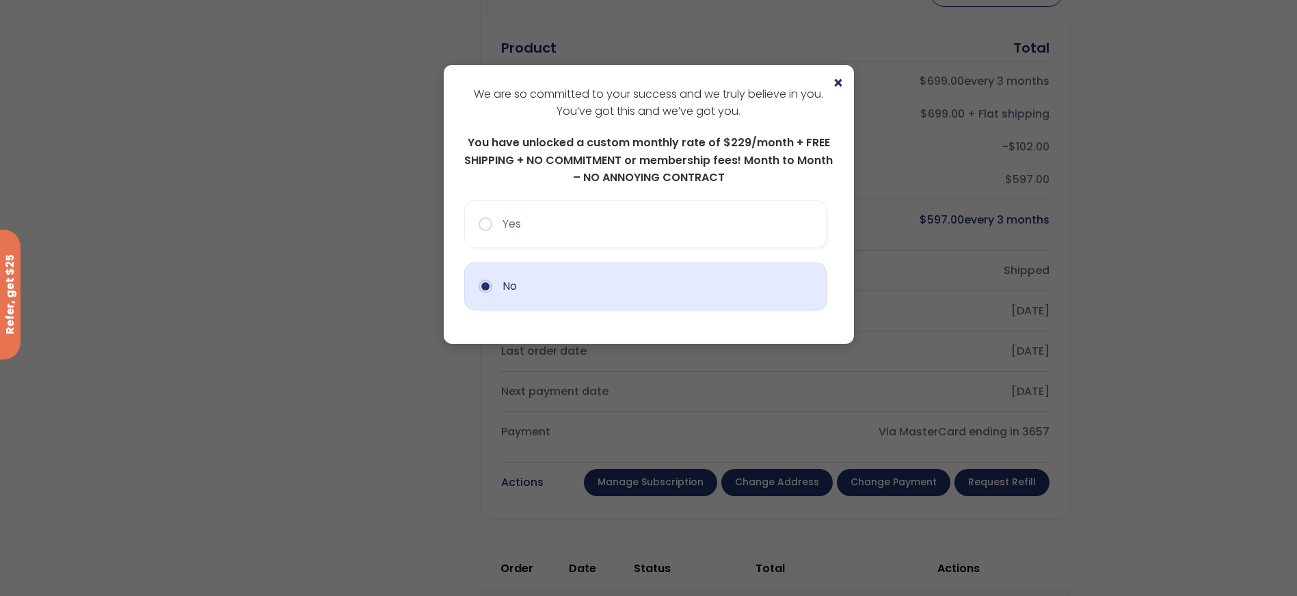
click at [481, 284] on button "No" at bounding box center [645, 287] width 362 height 48
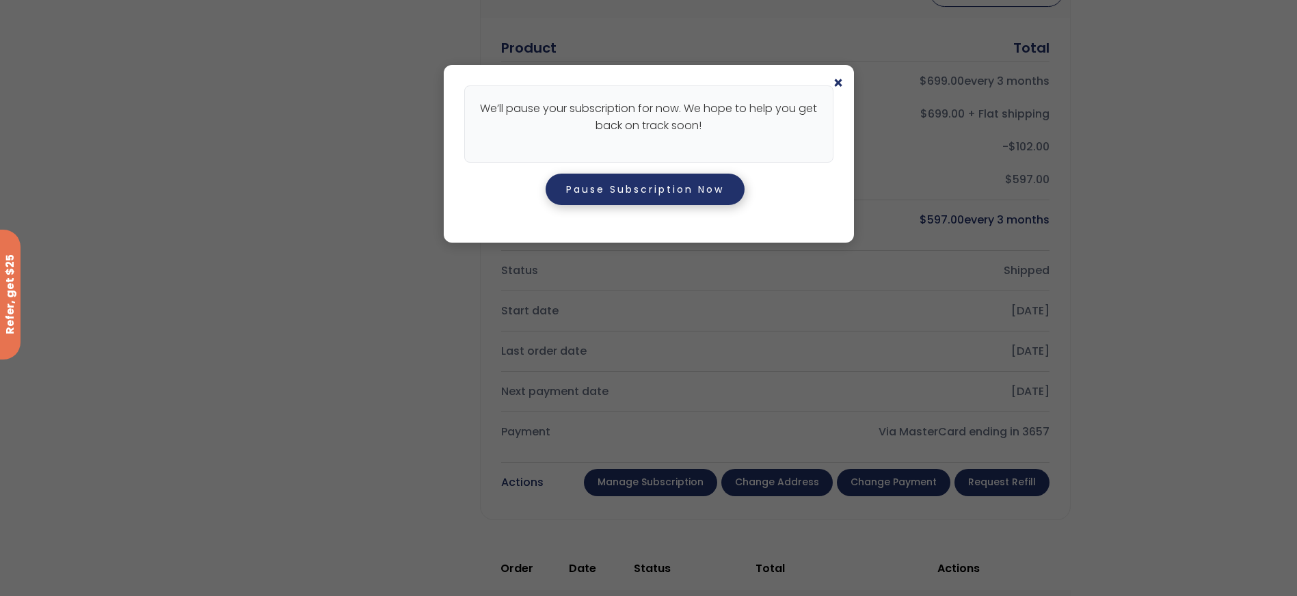
click at [686, 196] on button "Pause Subscription Now" at bounding box center [645, 189] width 199 height 31
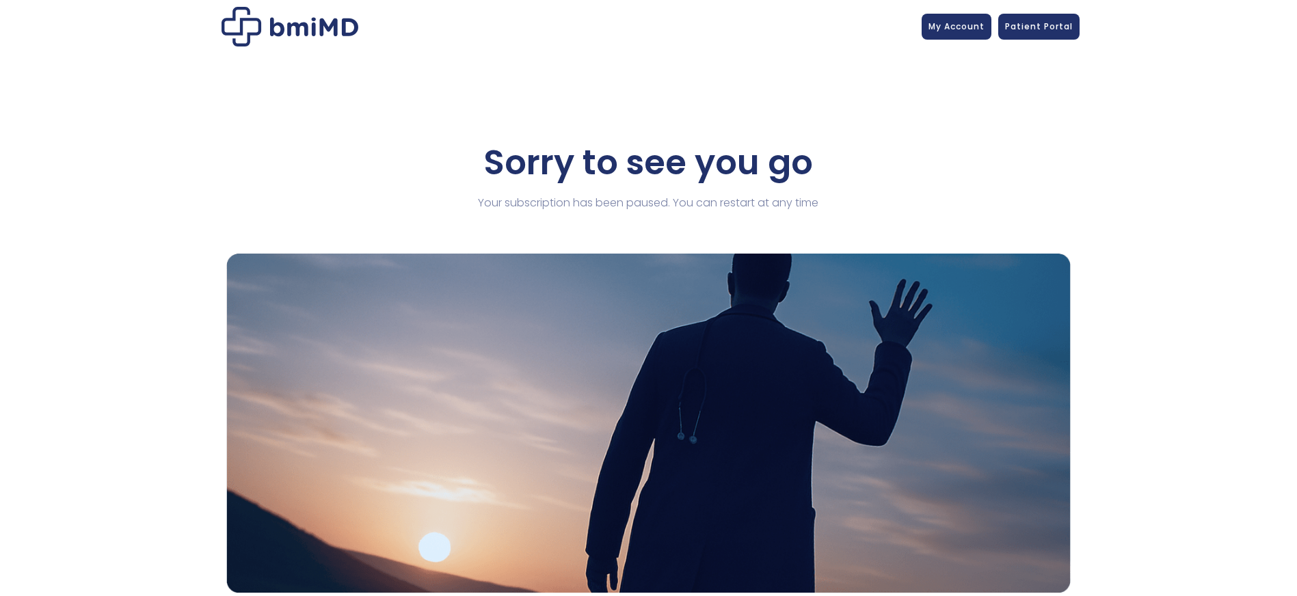
click at [634, 192] on div "Sorry to see you go Your subscription has been paused. You can restart at any t…" at bounding box center [648, 367] width 844 height 451
